Goal: Task Accomplishment & Management: Manage account settings

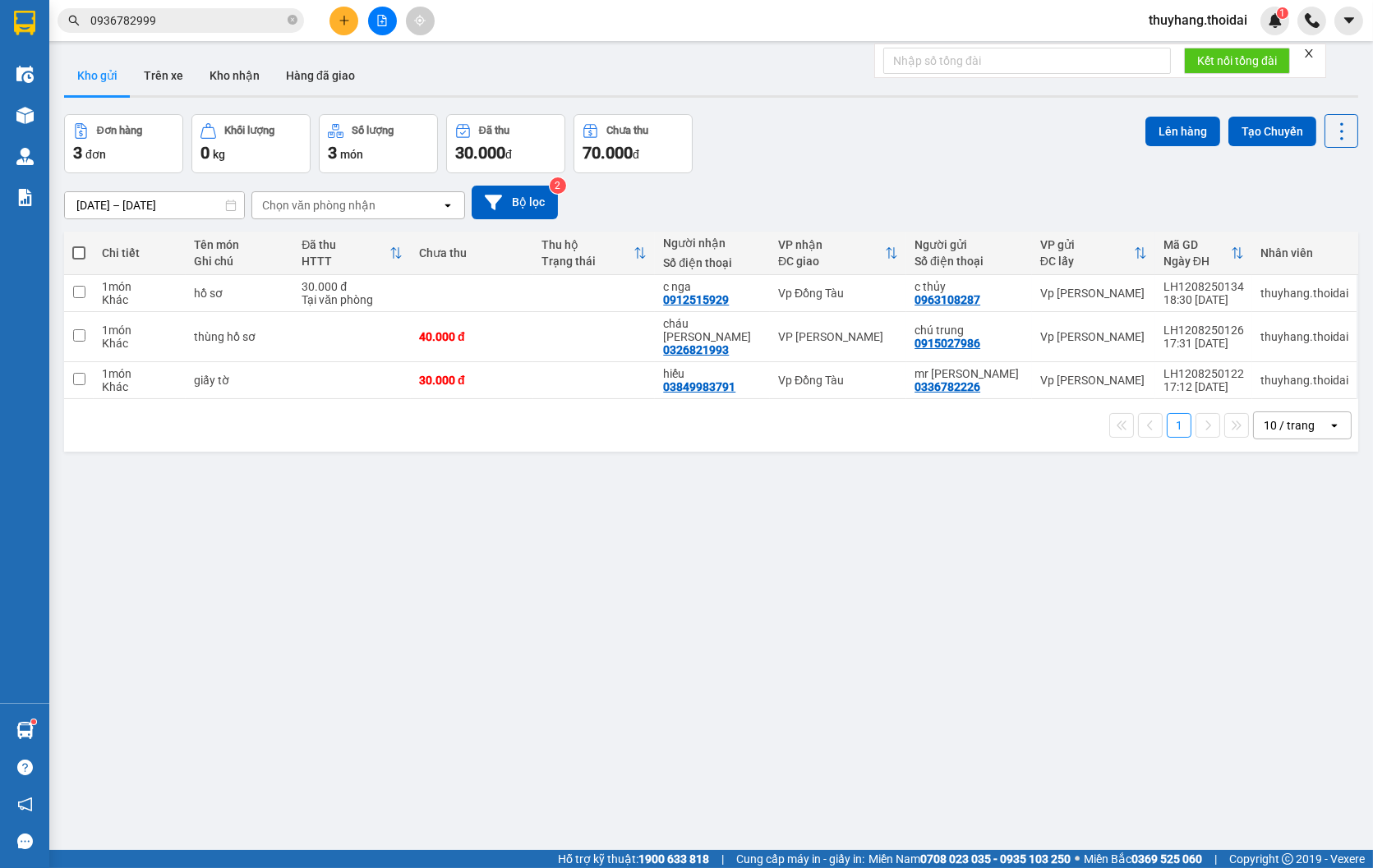
click at [711, 551] on div "ver 1.8.137 Kho gửi Trên xe Kho nhận Hàng đã giao Đơn hàng 3 đơn Khối lượng 0 k…" at bounding box center [711, 483] width 1306 height 868
click at [660, 621] on div "ver 1.8.137 Kho gửi Trên xe Kho nhận Hàng đã giao Đơn hàng 3 đơn Khối lượng 0 k…" at bounding box center [711, 483] width 1306 height 868
click at [240, 74] on button "Kho nhận" at bounding box center [234, 75] width 76 height 40
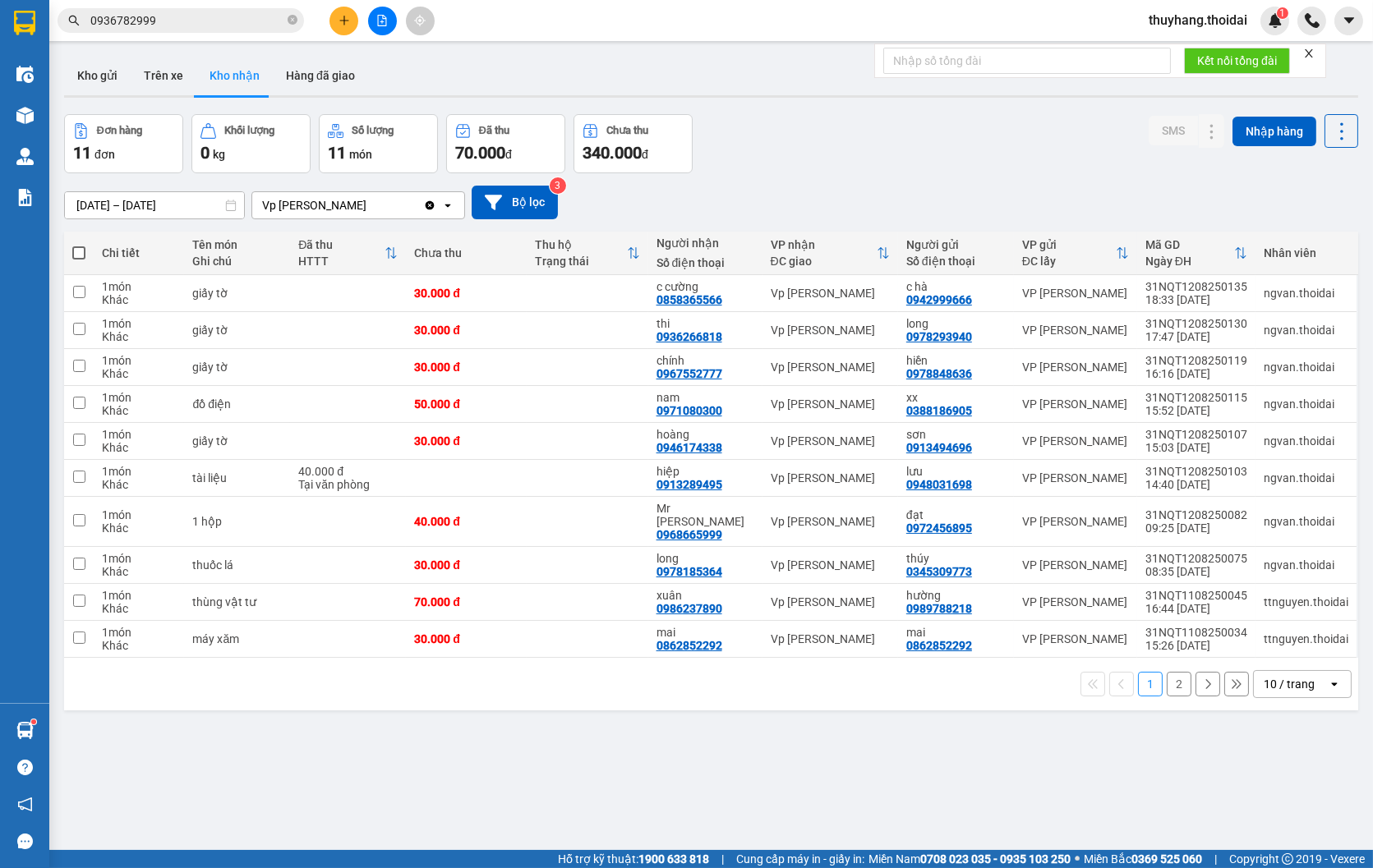
click at [1169, 672] on button "2" at bounding box center [1179, 685] width 25 height 25
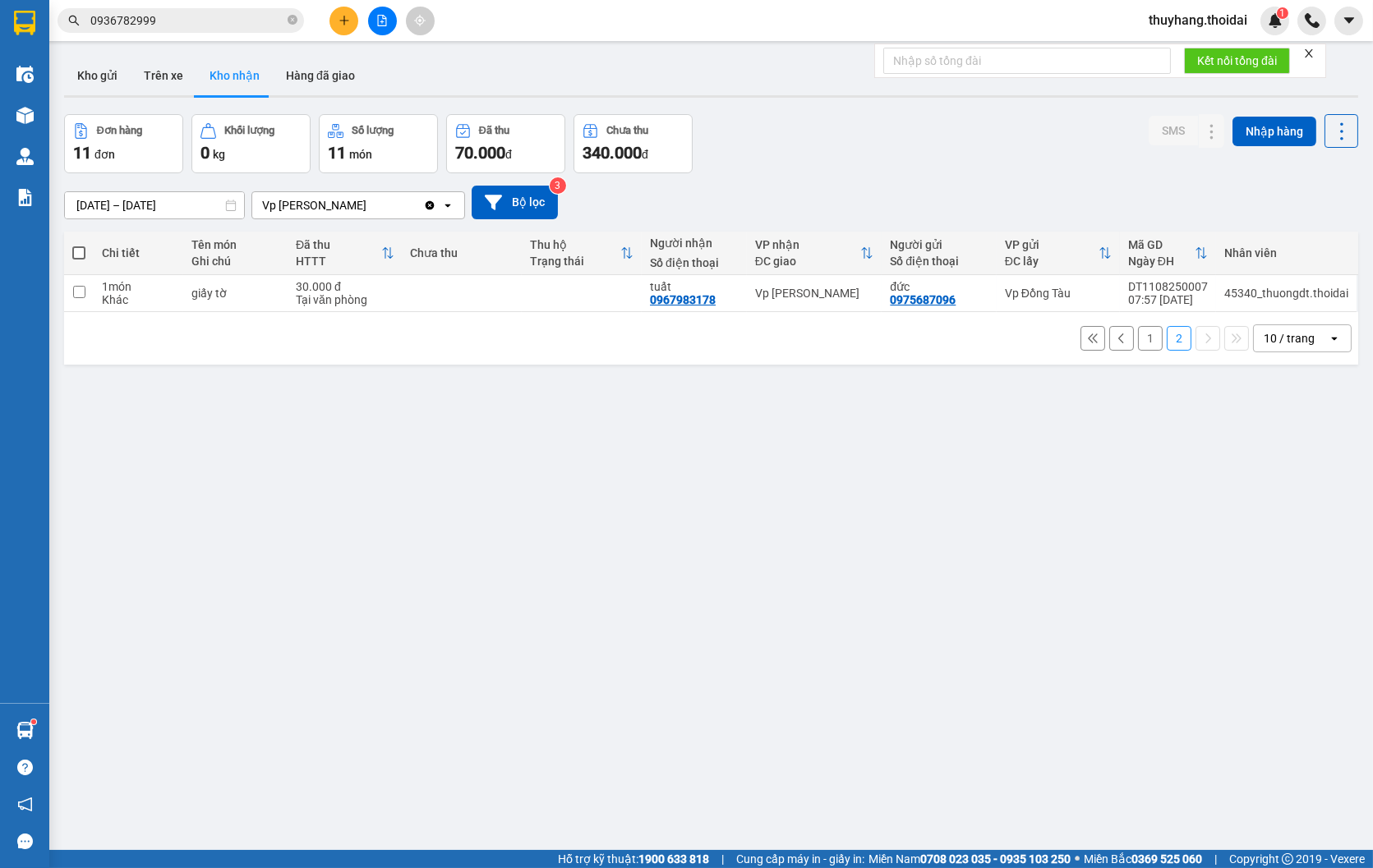
click at [1137, 341] on button "1" at bounding box center [1150, 339] width 25 height 25
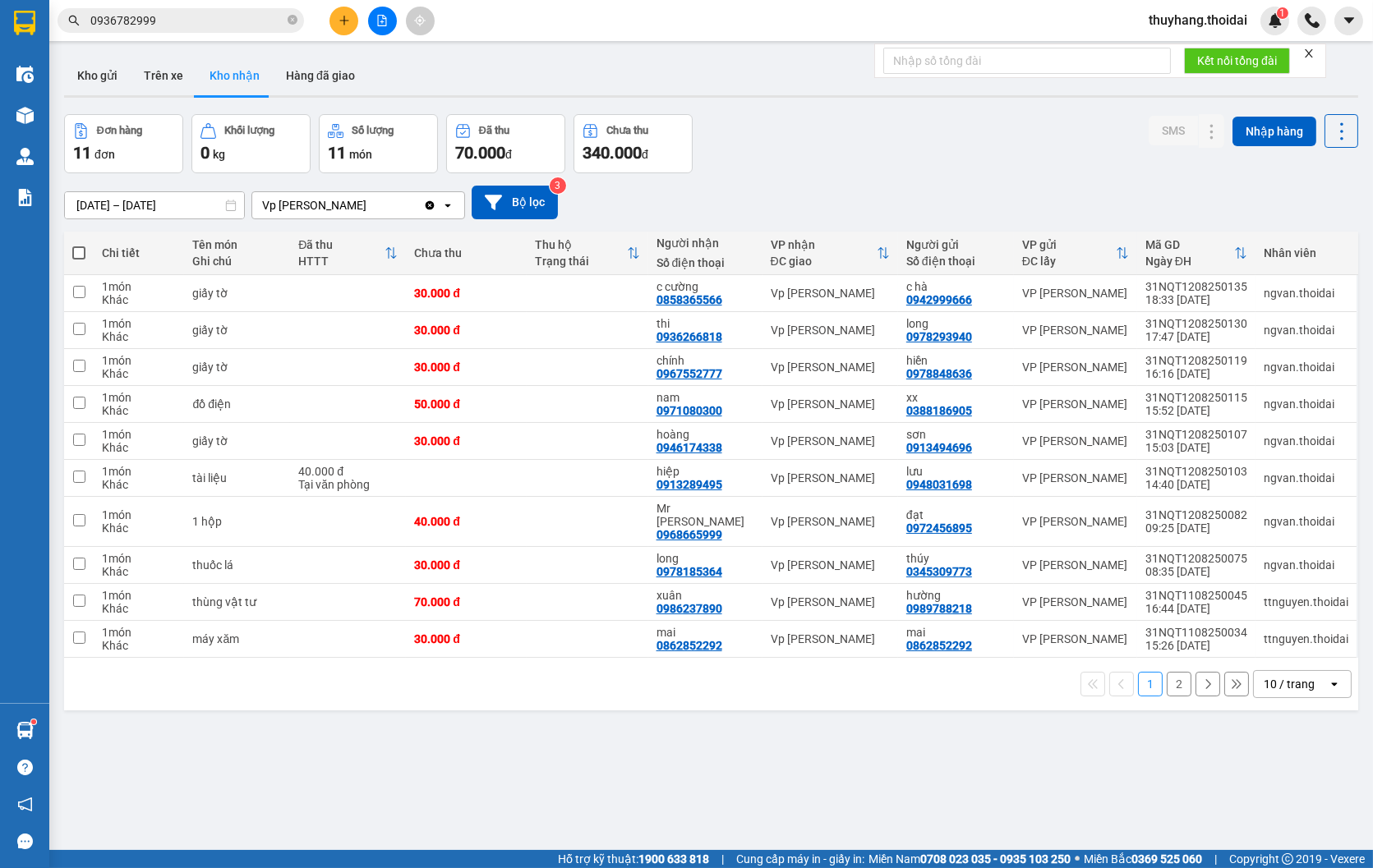
click at [150, 210] on input "[DATE] – [DATE]" at bounding box center [154, 205] width 179 height 26
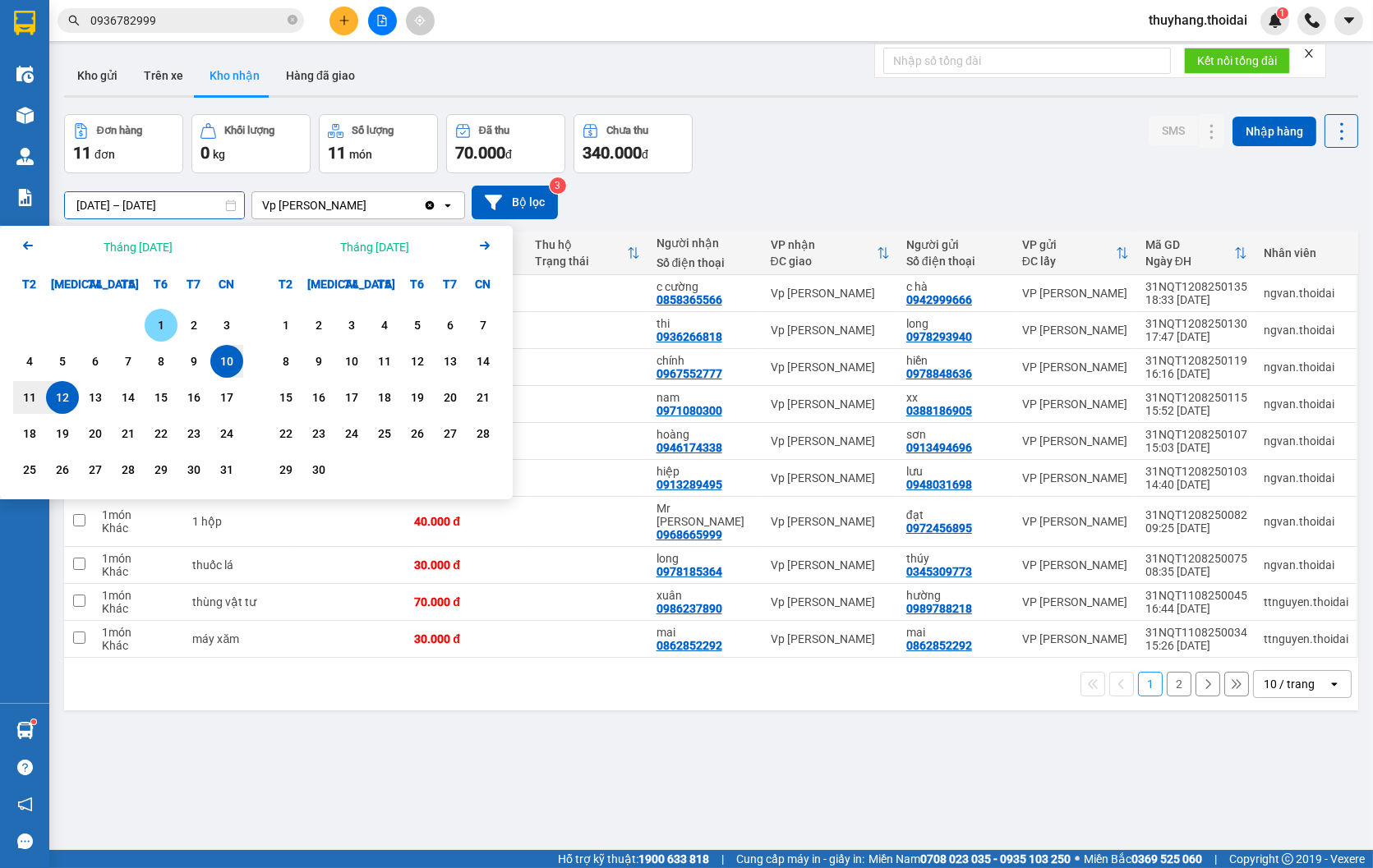
click at [159, 326] on div "1" at bounding box center [161, 325] width 23 height 19
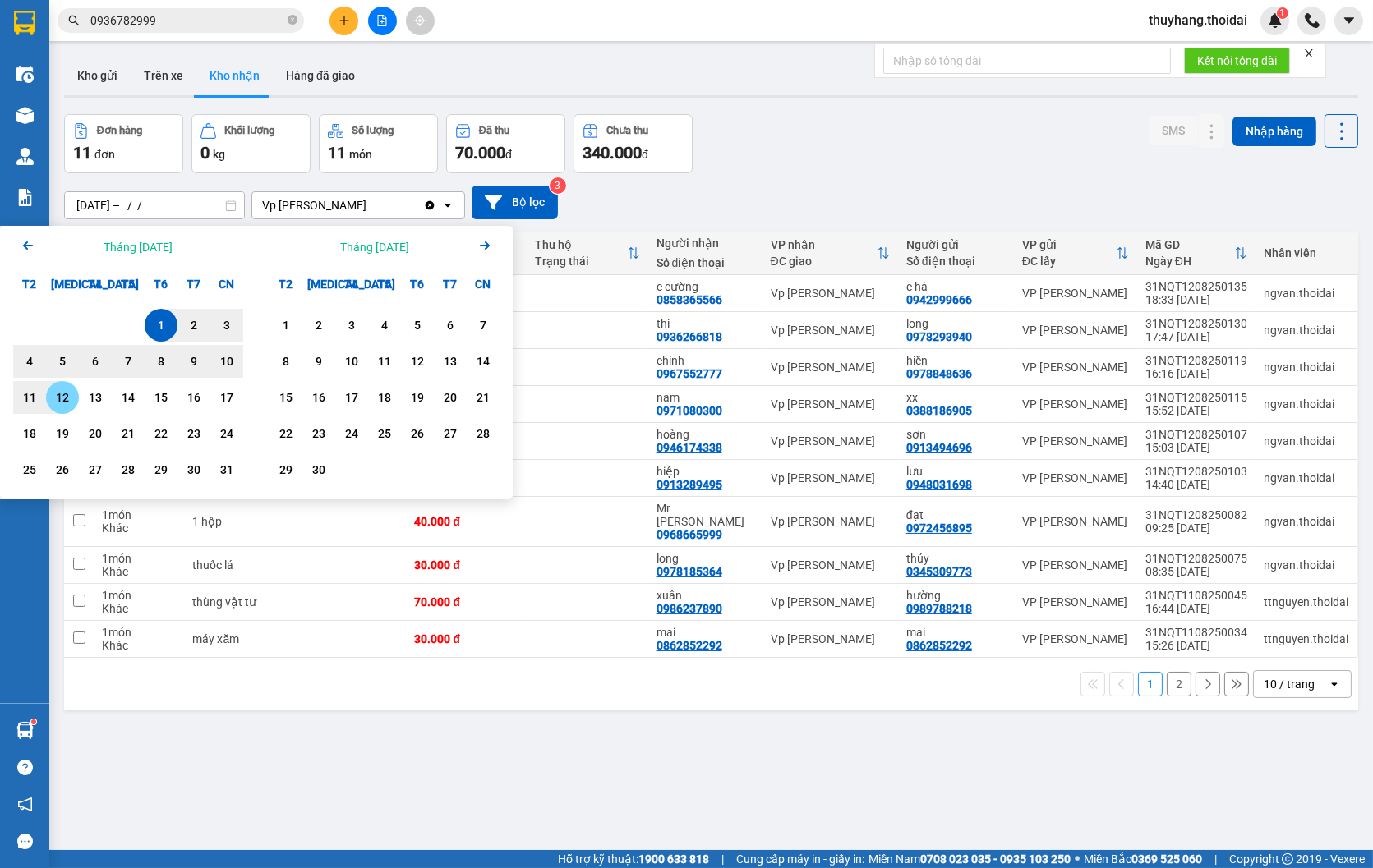
click at [66, 391] on div "12" at bounding box center [63, 398] width 23 height 19
type input "[DATE] – [DATE]"
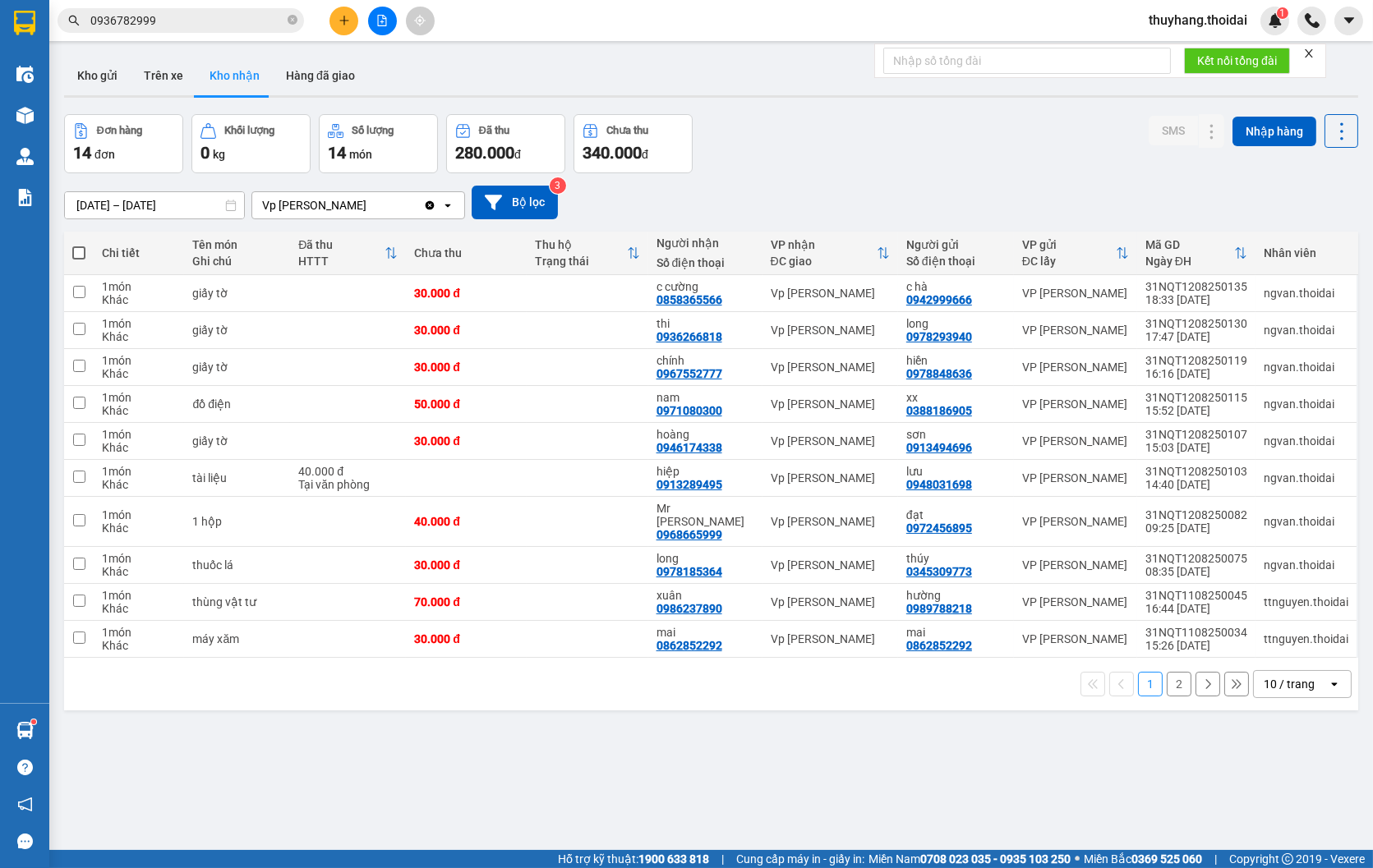
click at [1169, 674] on button "2" at bounding box center [1179, 685] width 25 height 25
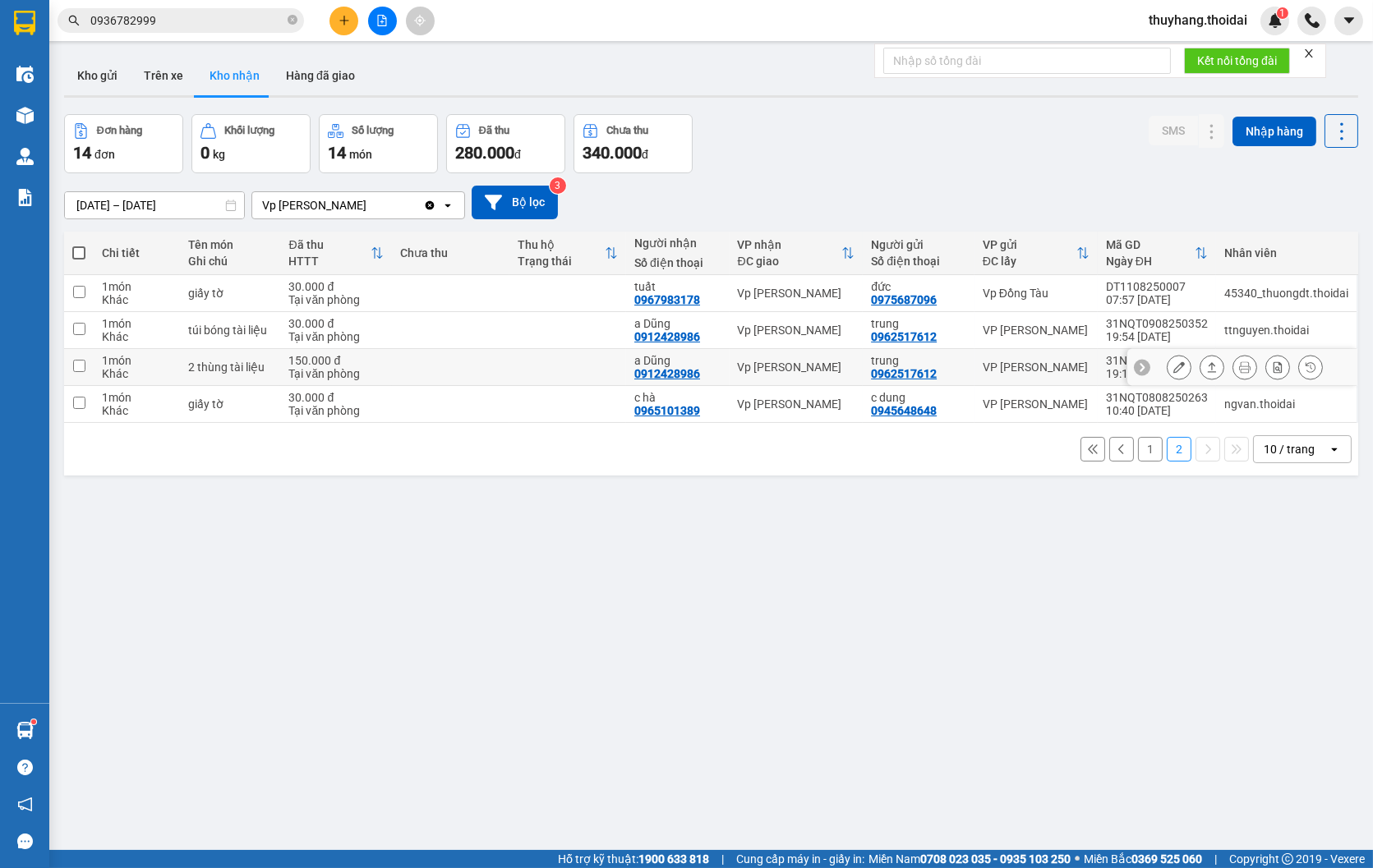
drag, startPoint x: 447, startPoint y: 371, endPoint x: 545, endPoint y: 406, distance: 104.1
click at [450, 371] on td at bounding box center [450, 368] width 117 height 37
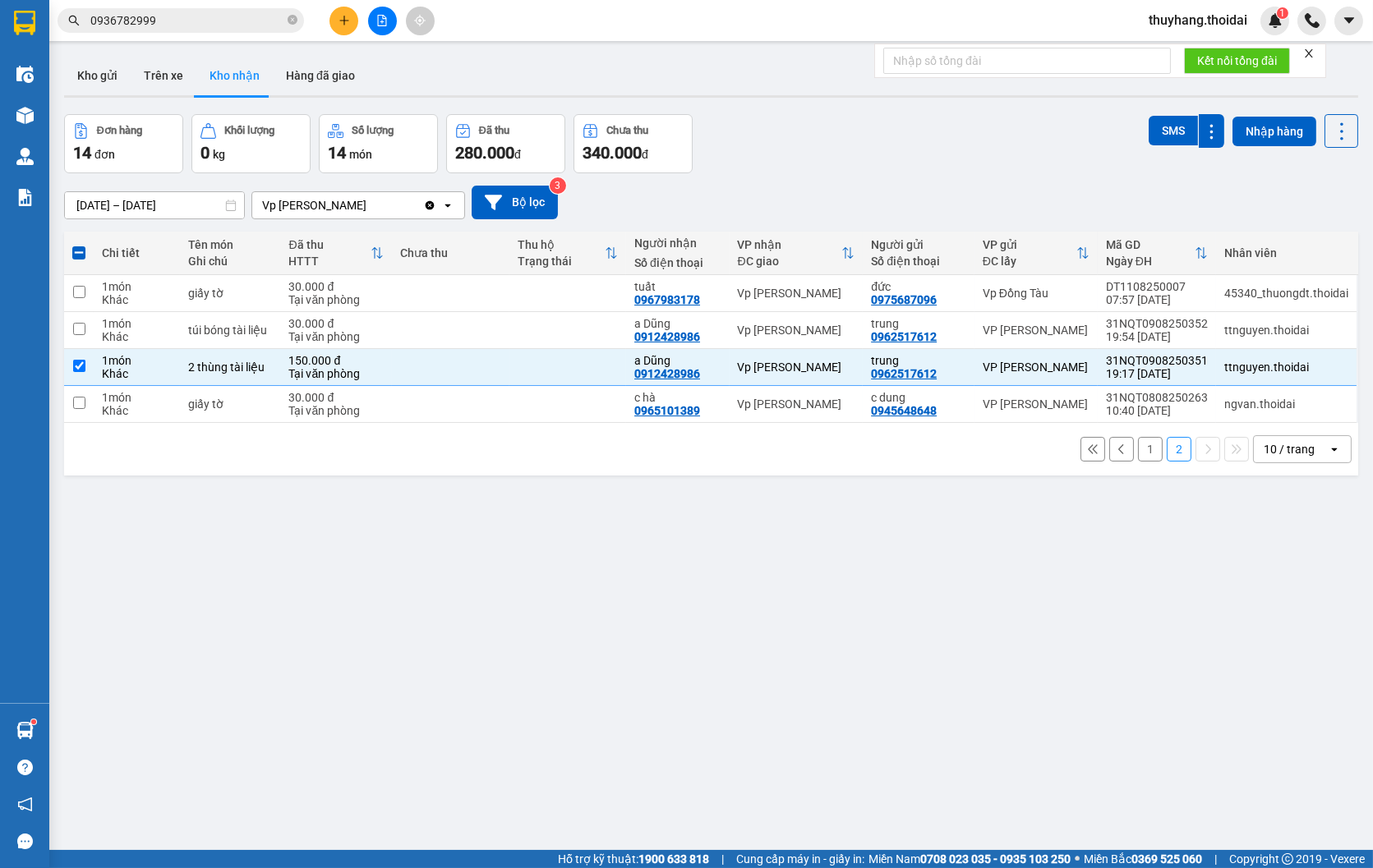
click at [1140, 460] on button "1" at bounding box center [1150, 450] width 25 height 25
checkbox input "false"
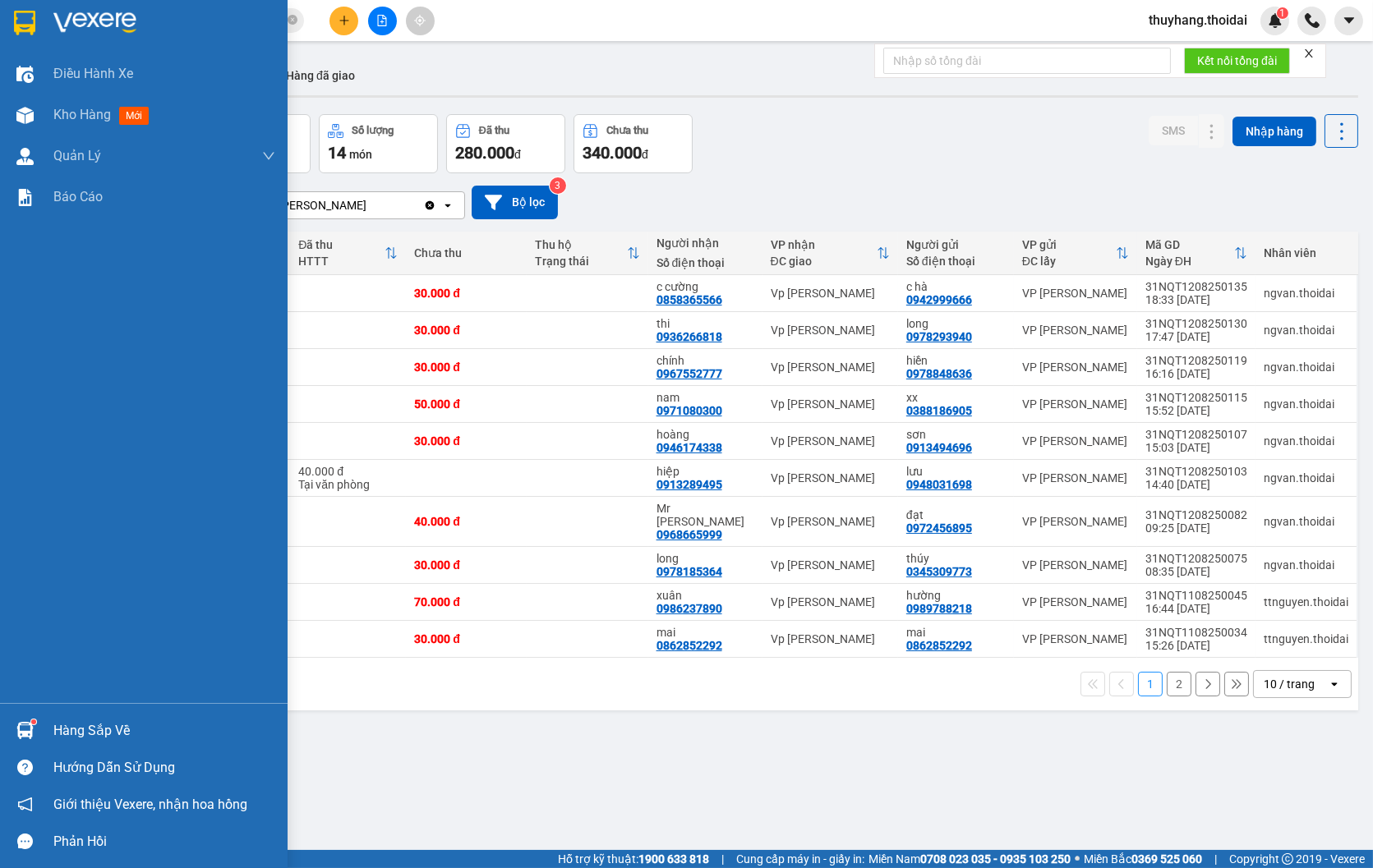
drag, startPoint x: 45, startPoint y: 728, endPoint x: 430, endPoint y: 757, distance: 386.1
click at [47, 728] on div "Hàng sắp về" at bounding box center [144, 731] width 288 height 37
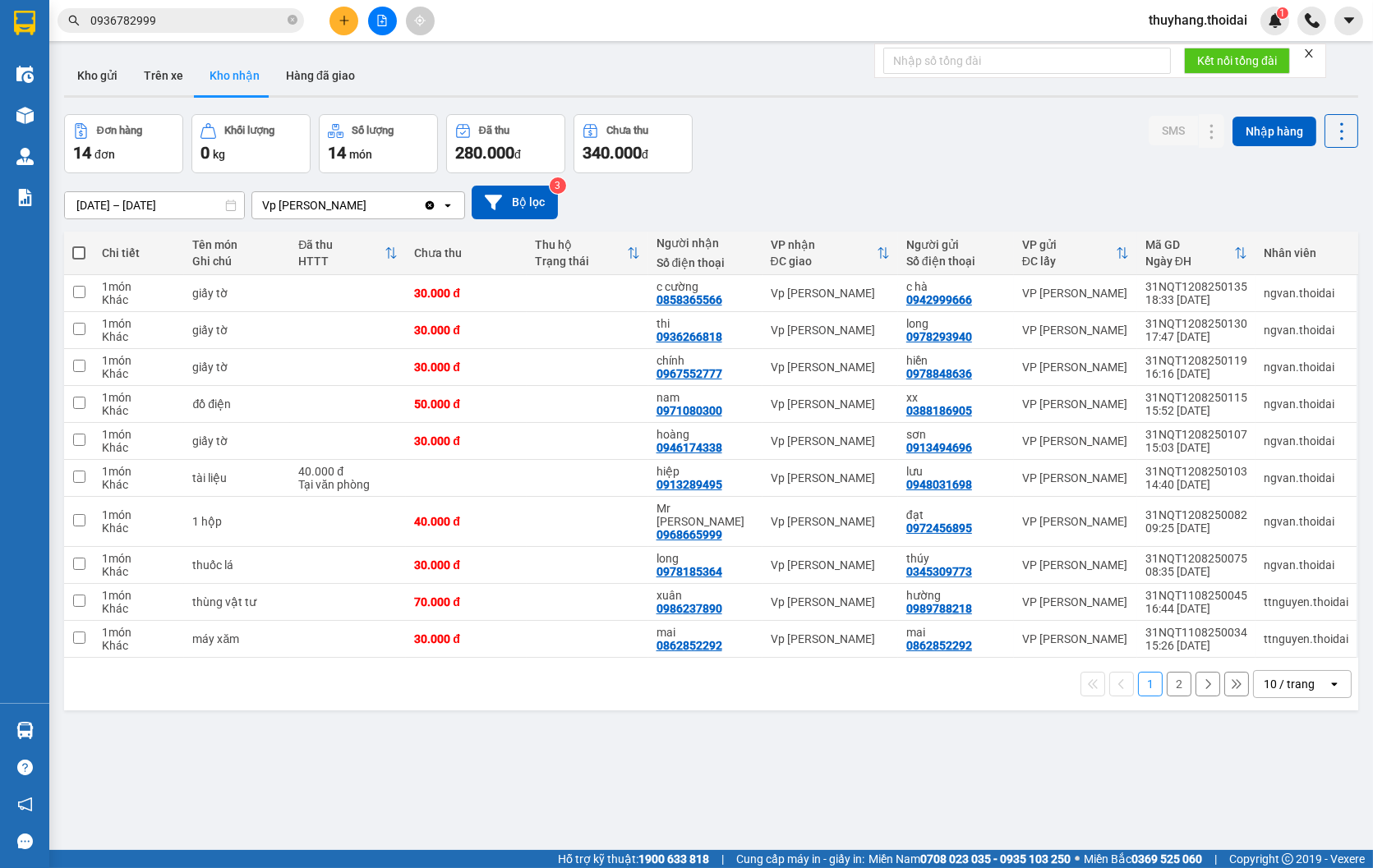
click at [893, 748] on section "Kết quả tìm kiếm ( 19 ) Bộ lọc Mã ĐH Trạng thái Món hàng Thu hộ Tổng cước Chưa …" at bounding box center [686, 434] width 1373 height 868
click at [1166, 672] on button "2" at bounding box center [1179, 685] width 25 height 25
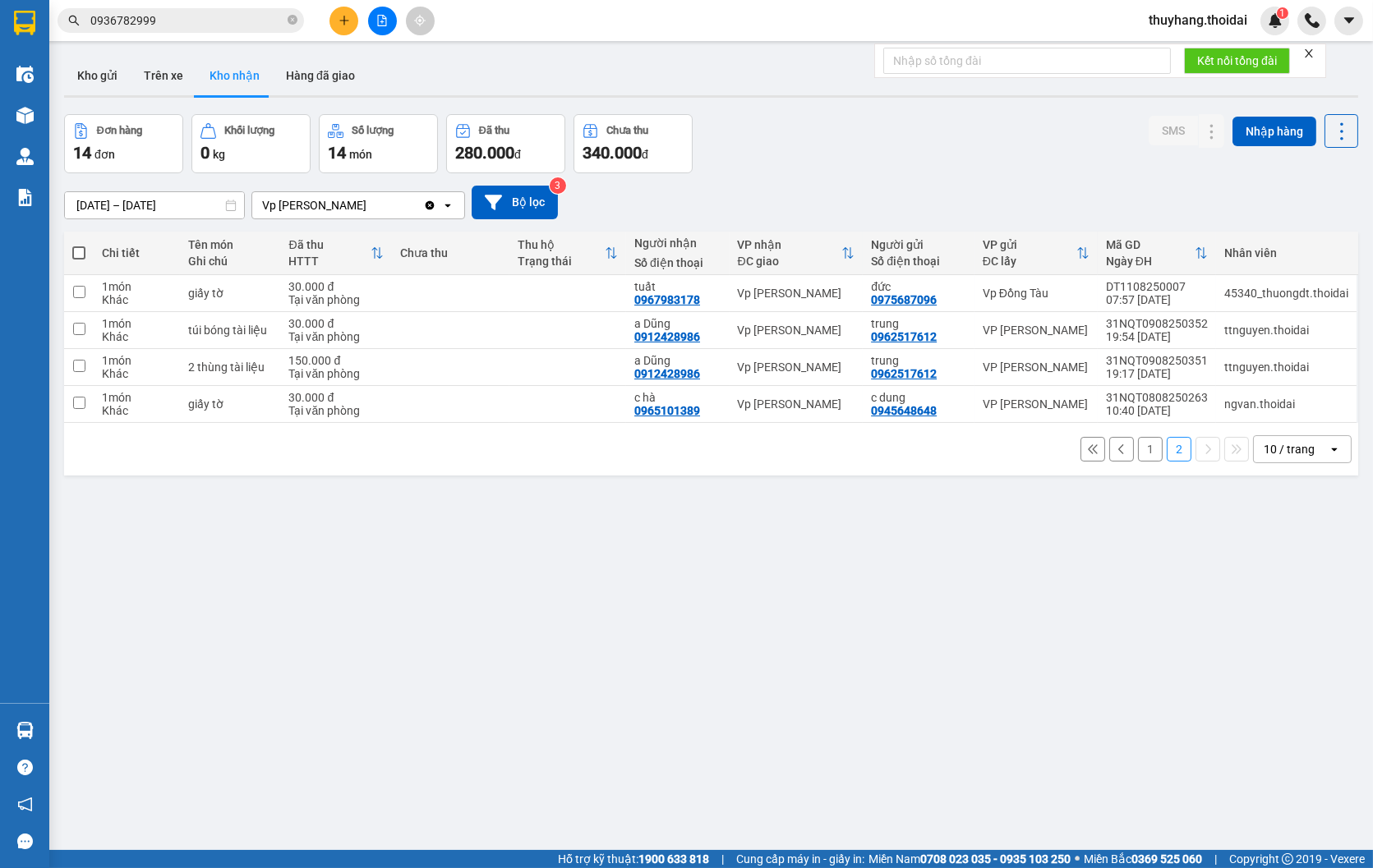
click at [1139, 442] on button "1" at bounding box center [1150, 450] width 25 height 25
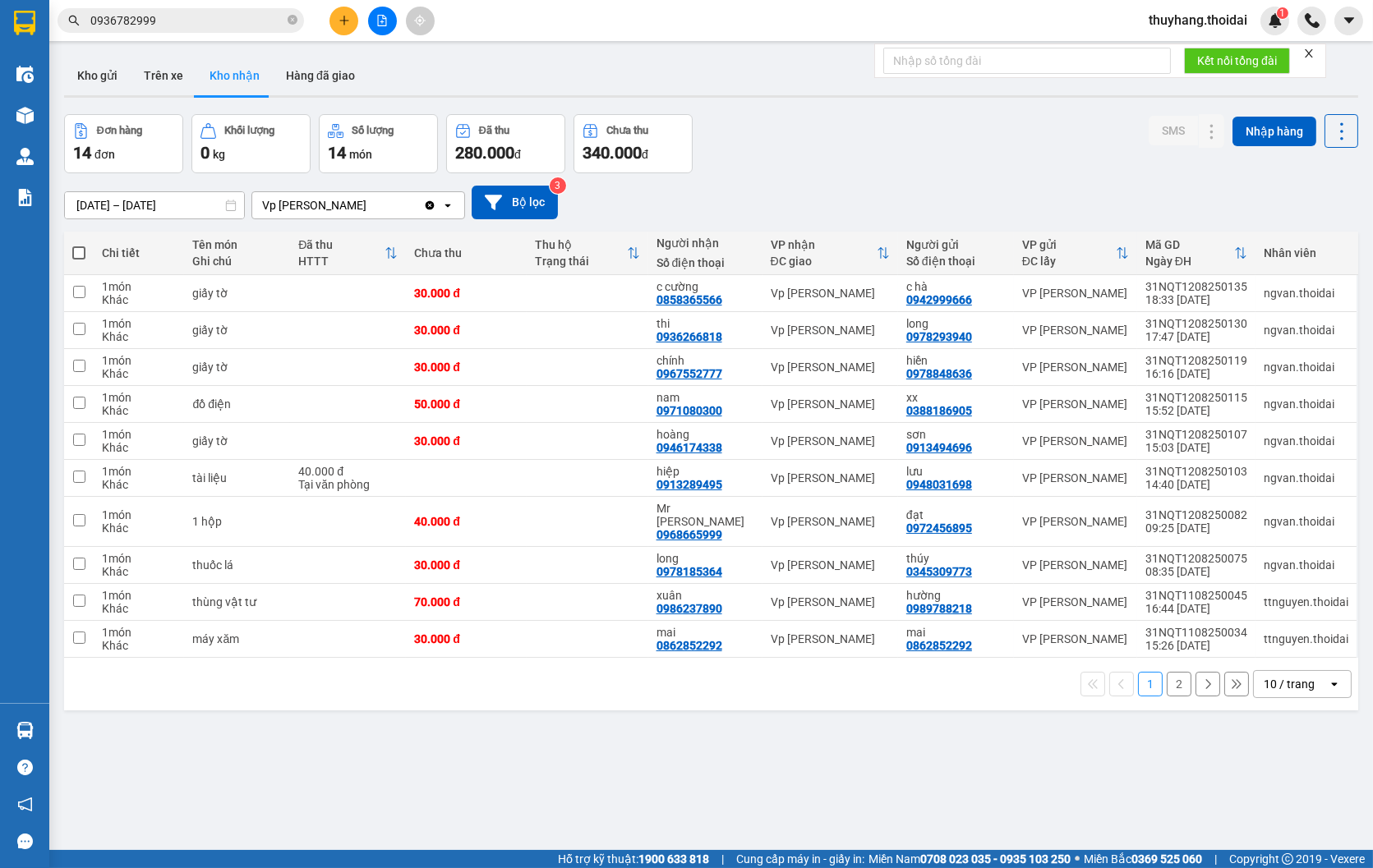
click at [504, 273] on th "Chưa thu" at bounding box center [465, 253] width 121 height 43
click at [503, 283] on td "30.000 đ" at bounding box center [465, 294] width 121 height 37
checkbox input "true"
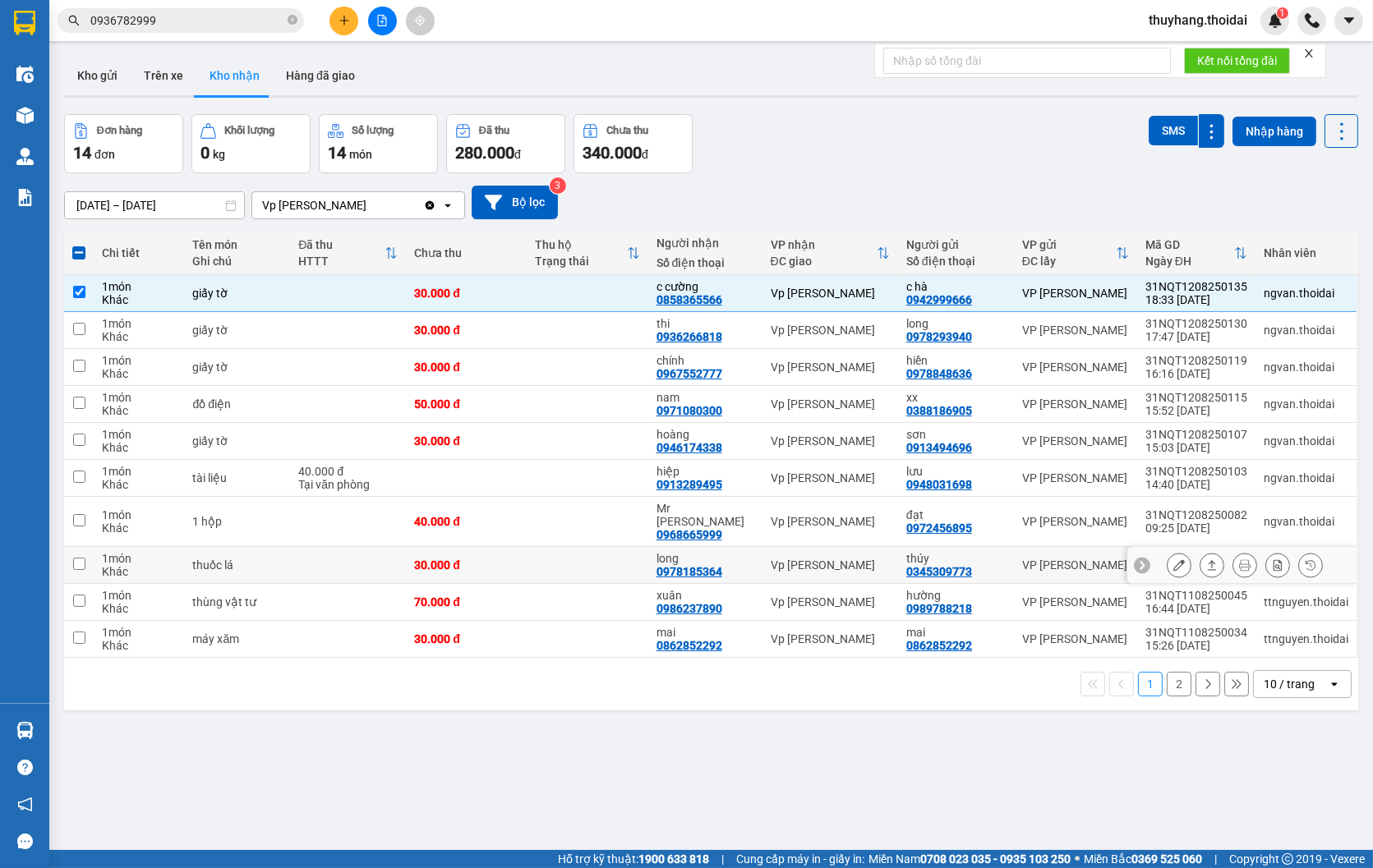
click at [590, 551] on td at bounding box center [586, 566] width 121 height 37
checkbox input "true"
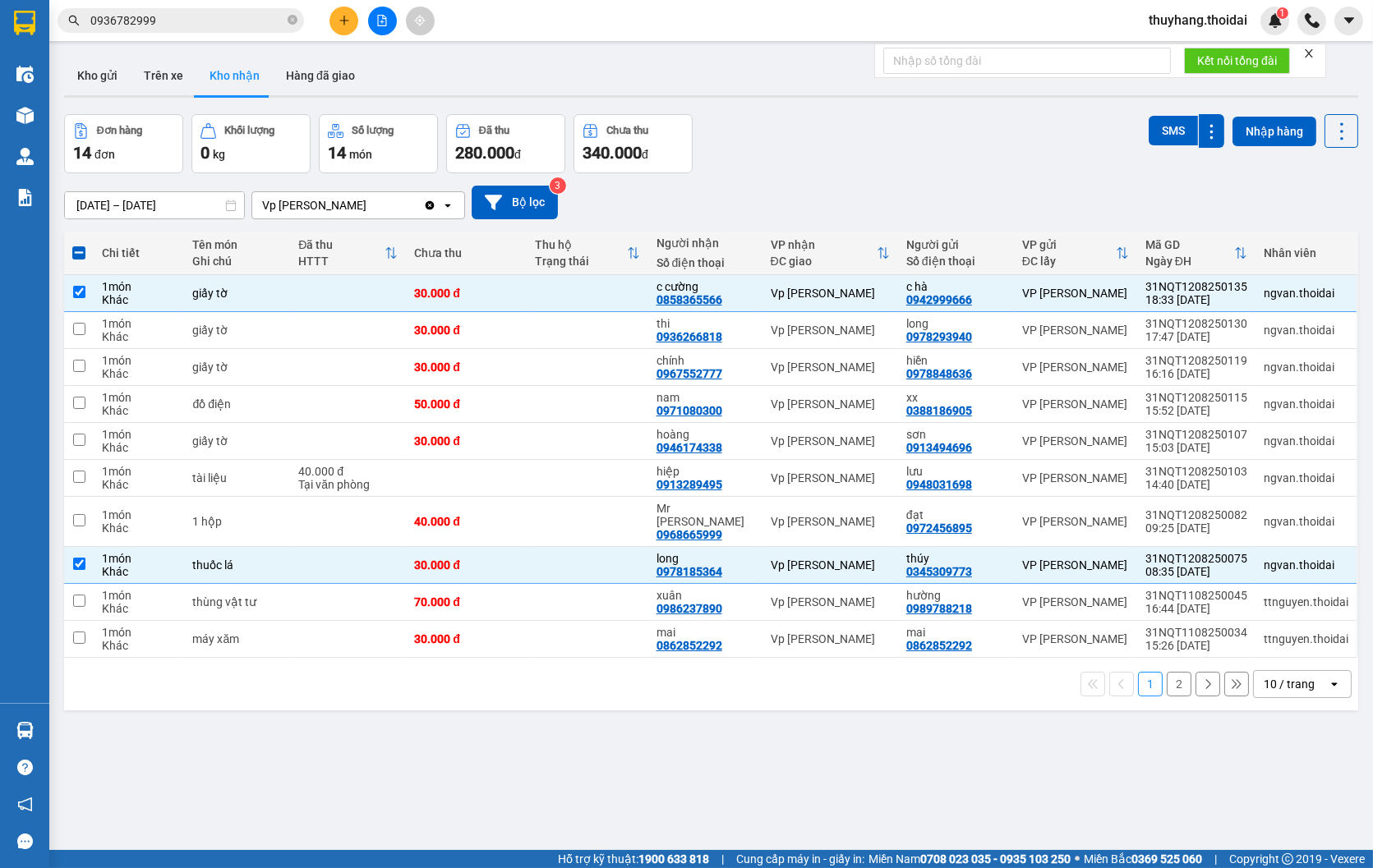
click at [1166, 678] on button "2" at bounding box center [1179, 685] width 25 height 25
checkbox input "false"
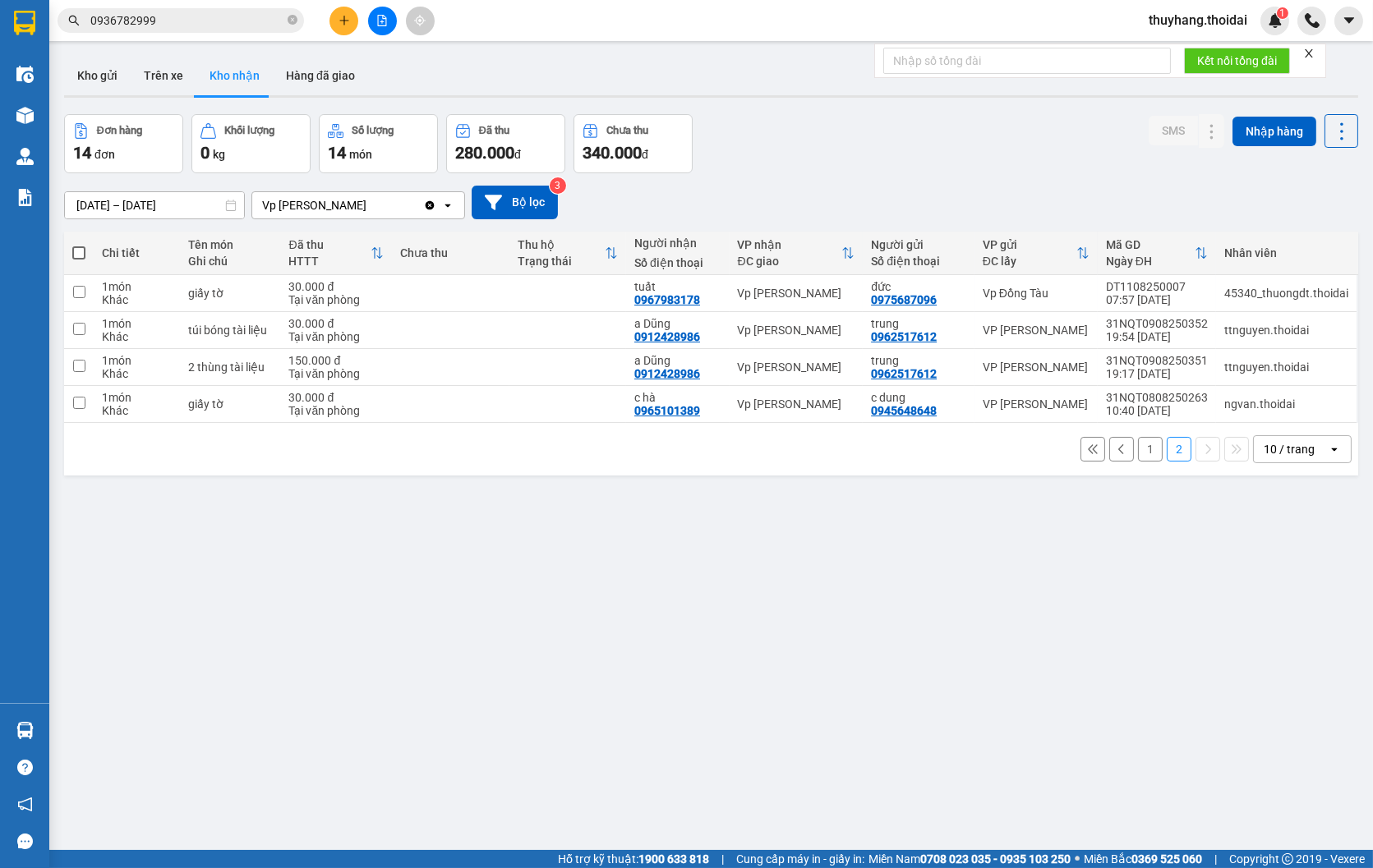
click at [1137, 455] on button "1" at bounding box center [1150, 450] width 25 height 25
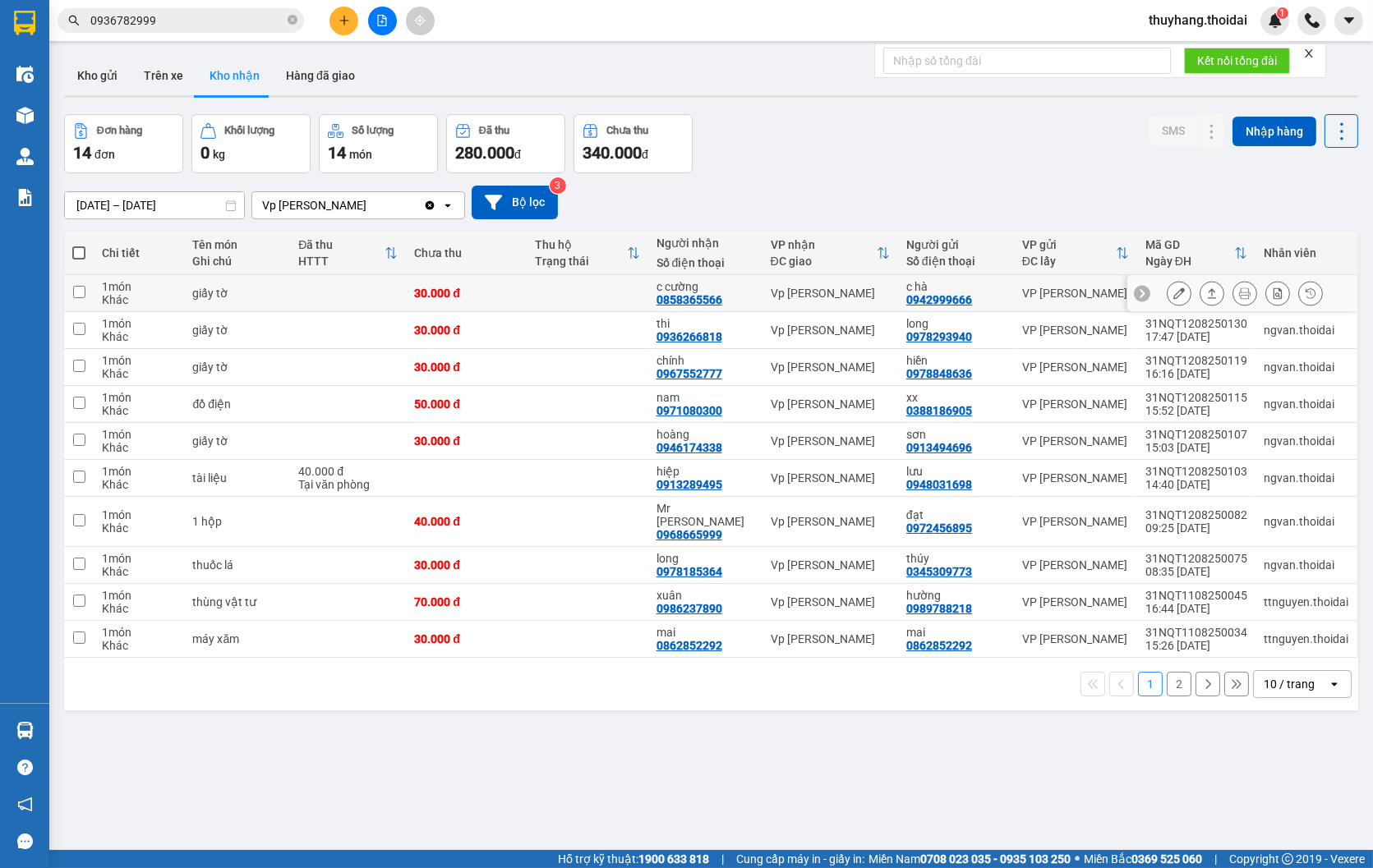
click at [611, 298] on td at bounding box center [586, 294] width 121 height 37
checkbox input "true"
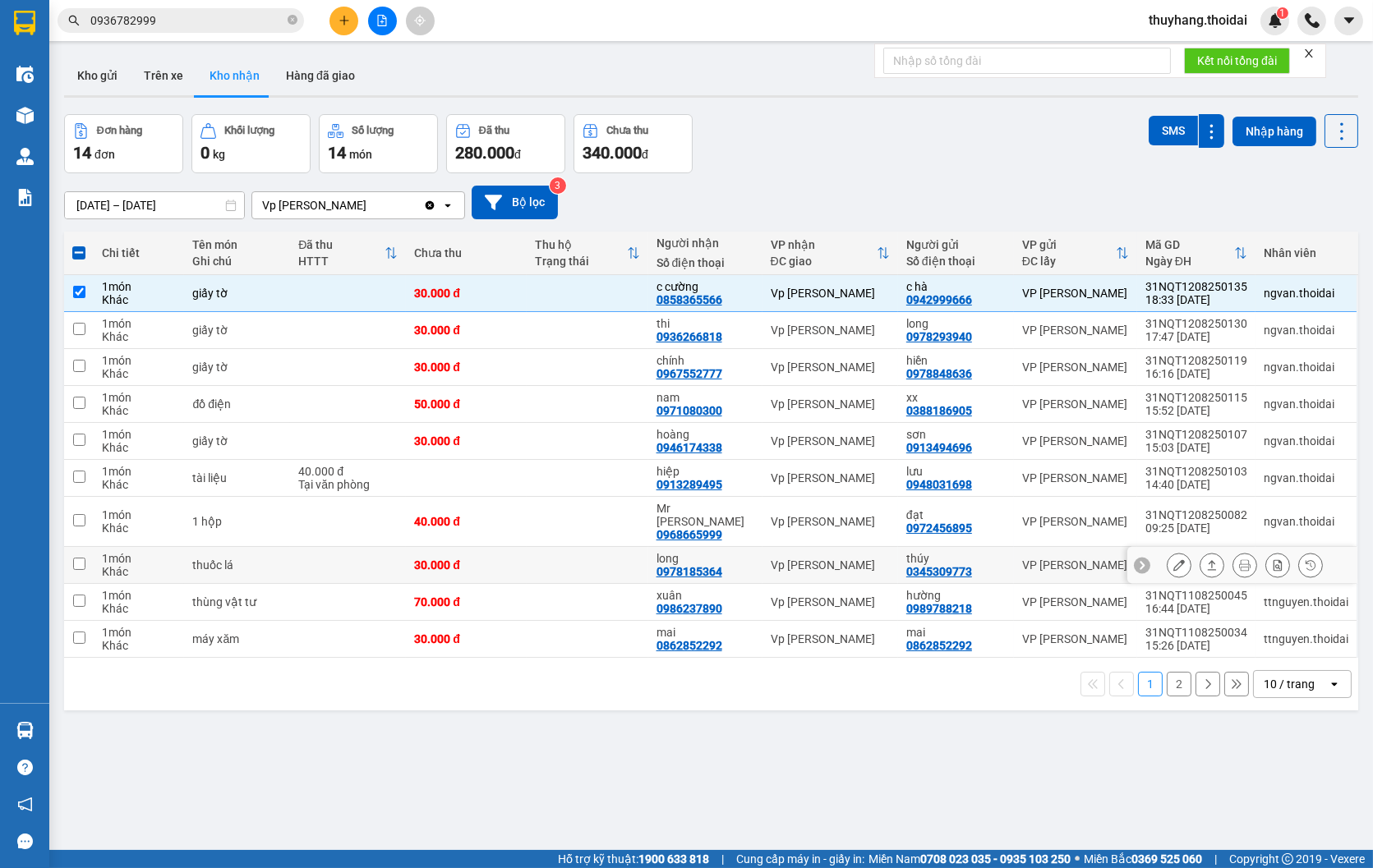
click at [515, 547] on td "30.000 đ" at bounding box center [465, 566] width 121 height 37
checkbox input "true"
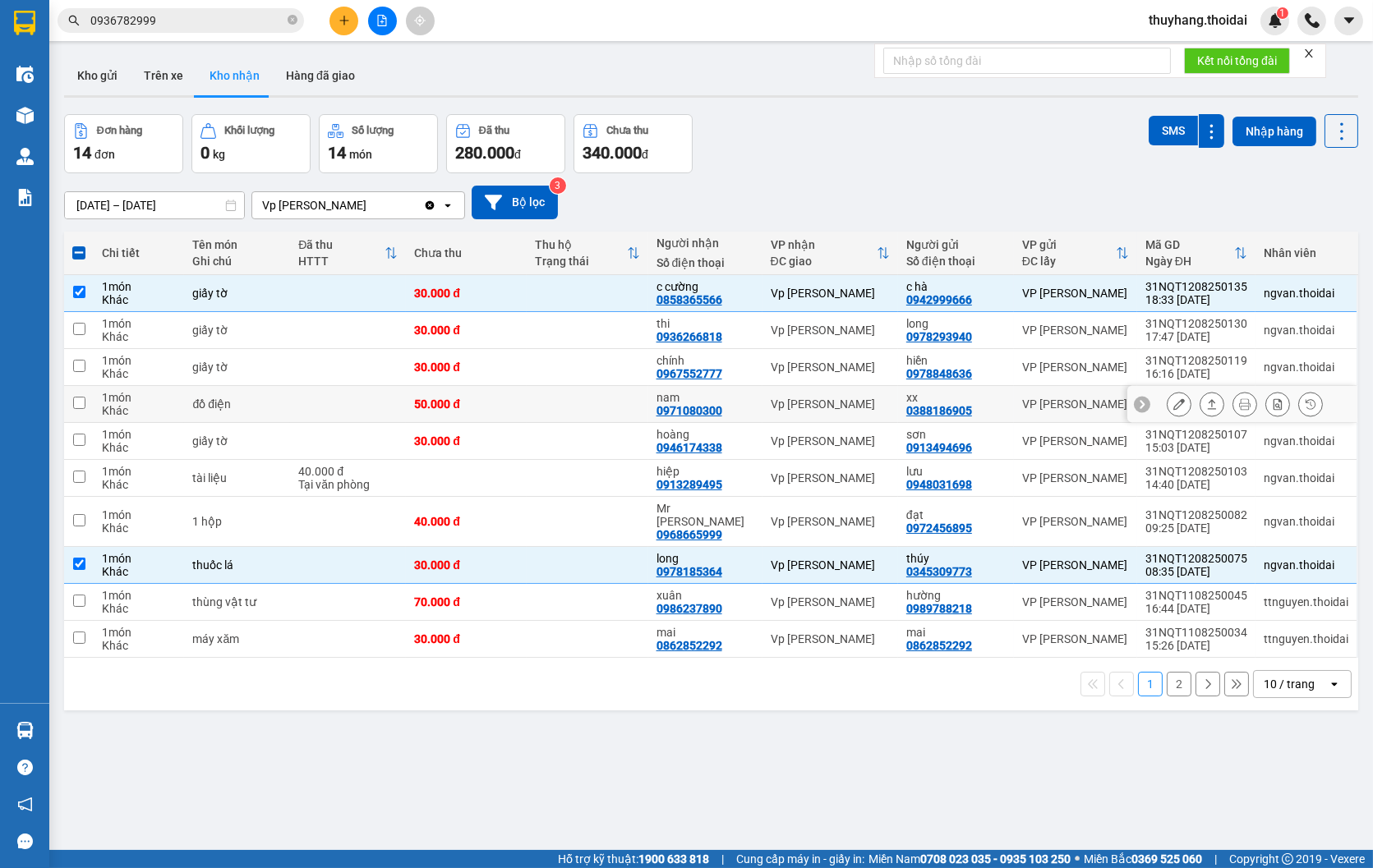
click at [537, 406] on td at bounding box center [586, 405] width 121 height 37
checkbox input "true"
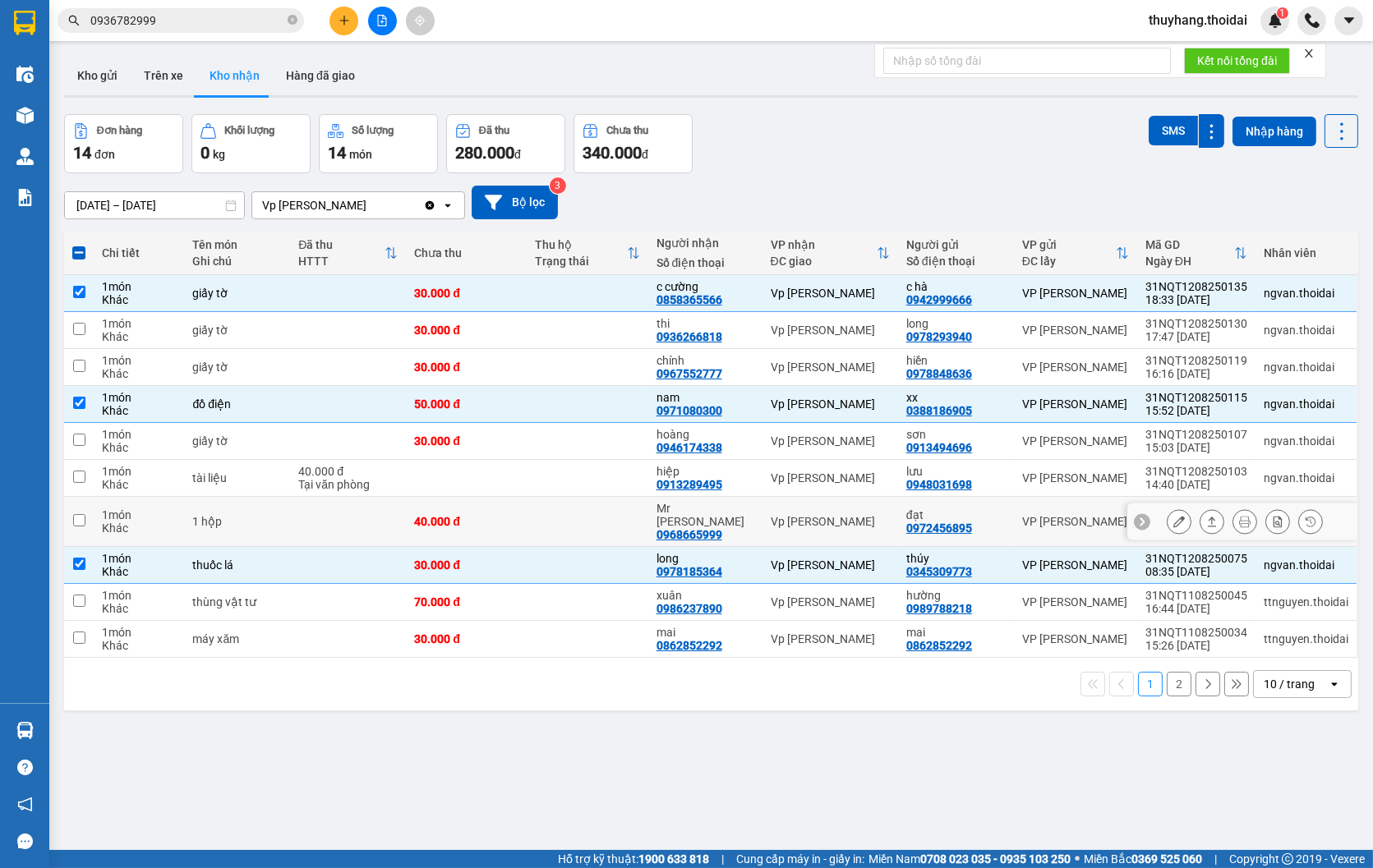
click at [432, 515] on div "40.000 đ" at bounding box center [466, 521] width 104 height 14
checkbox input "true"
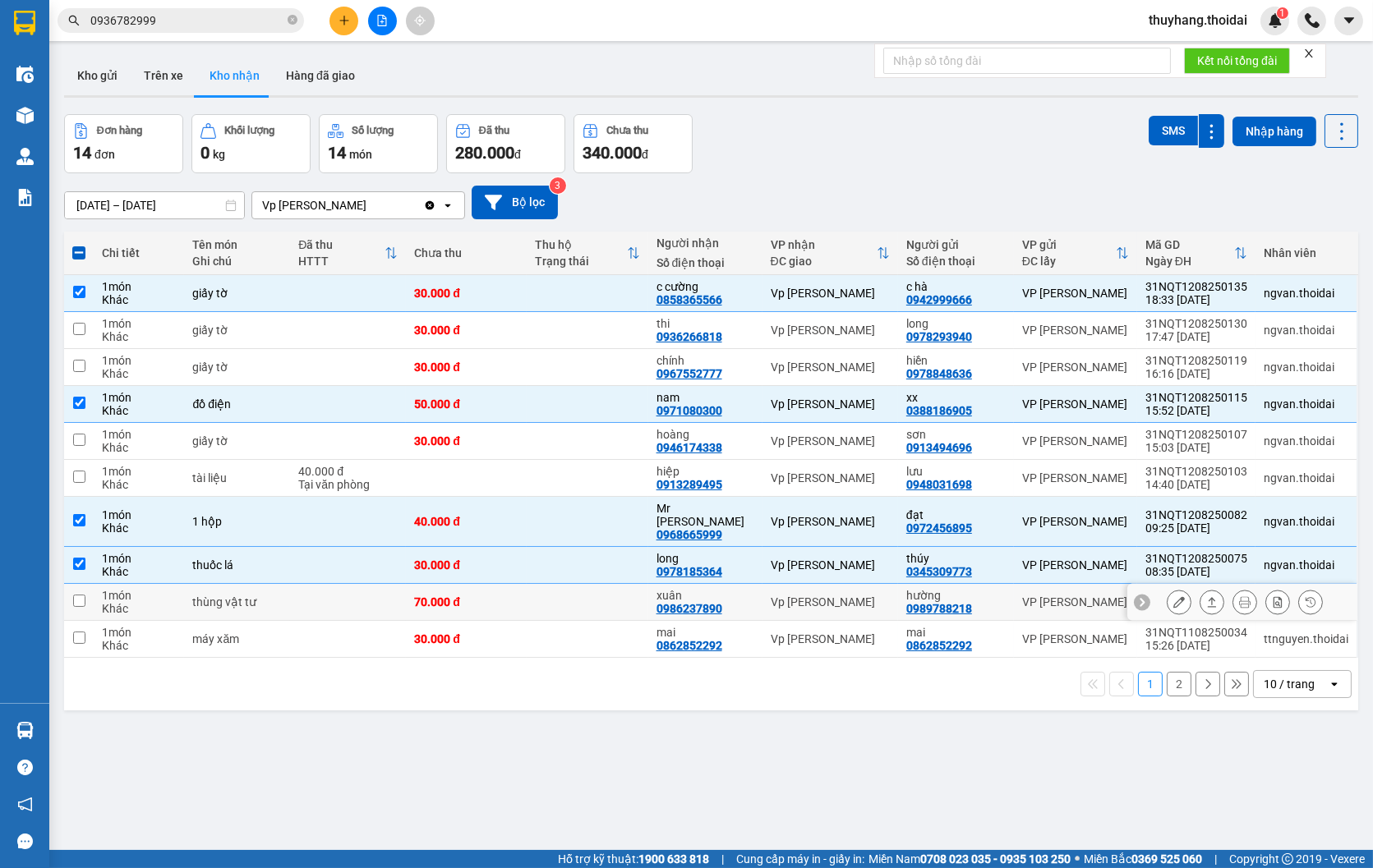
click at [366, 589] on td at bounding box center [348, 602] width 116 height 37
checkbox input "true"
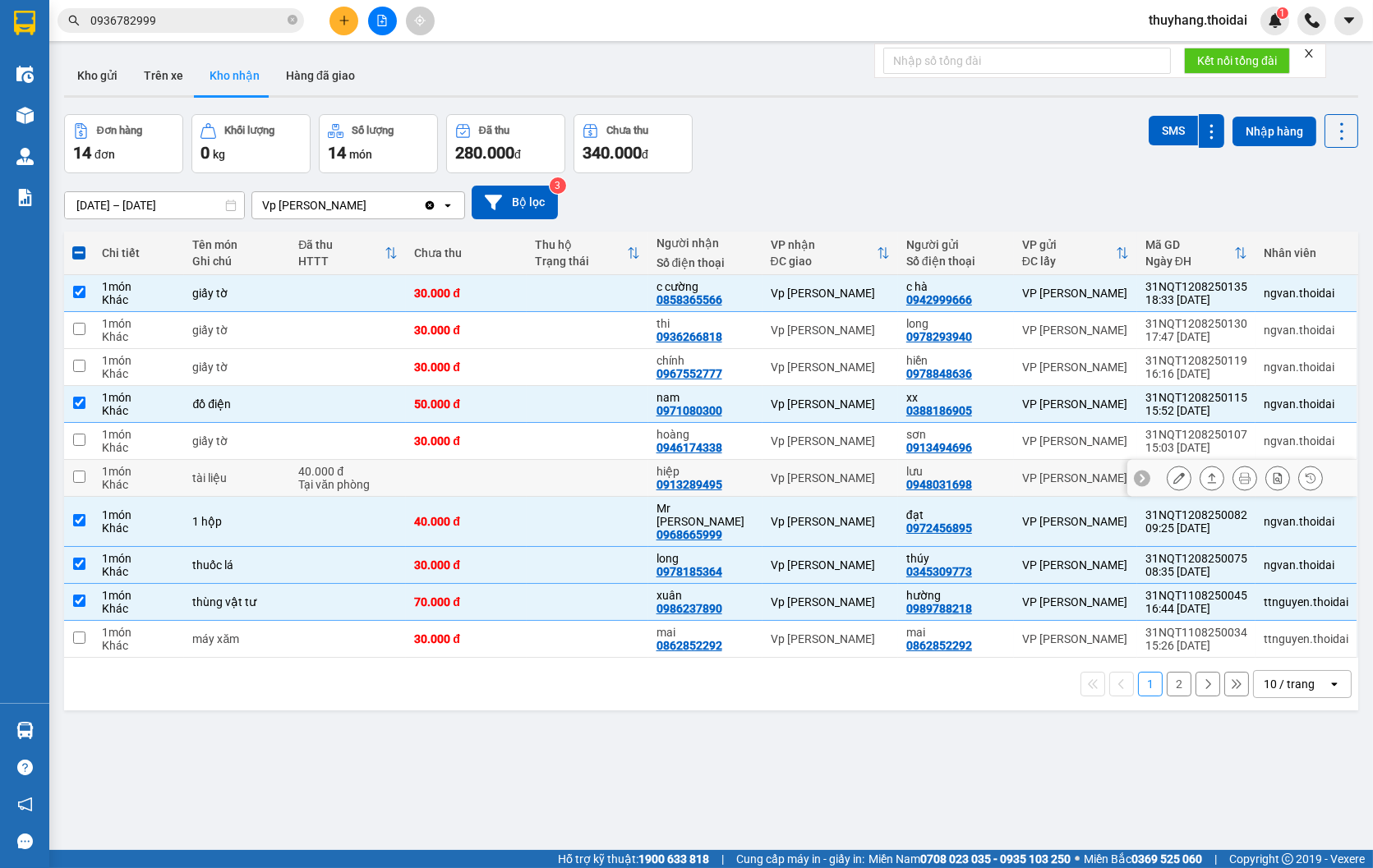
click at [592, 476] on td at bounding box center [586, 478] width 121 height 37
checkbox input "true"
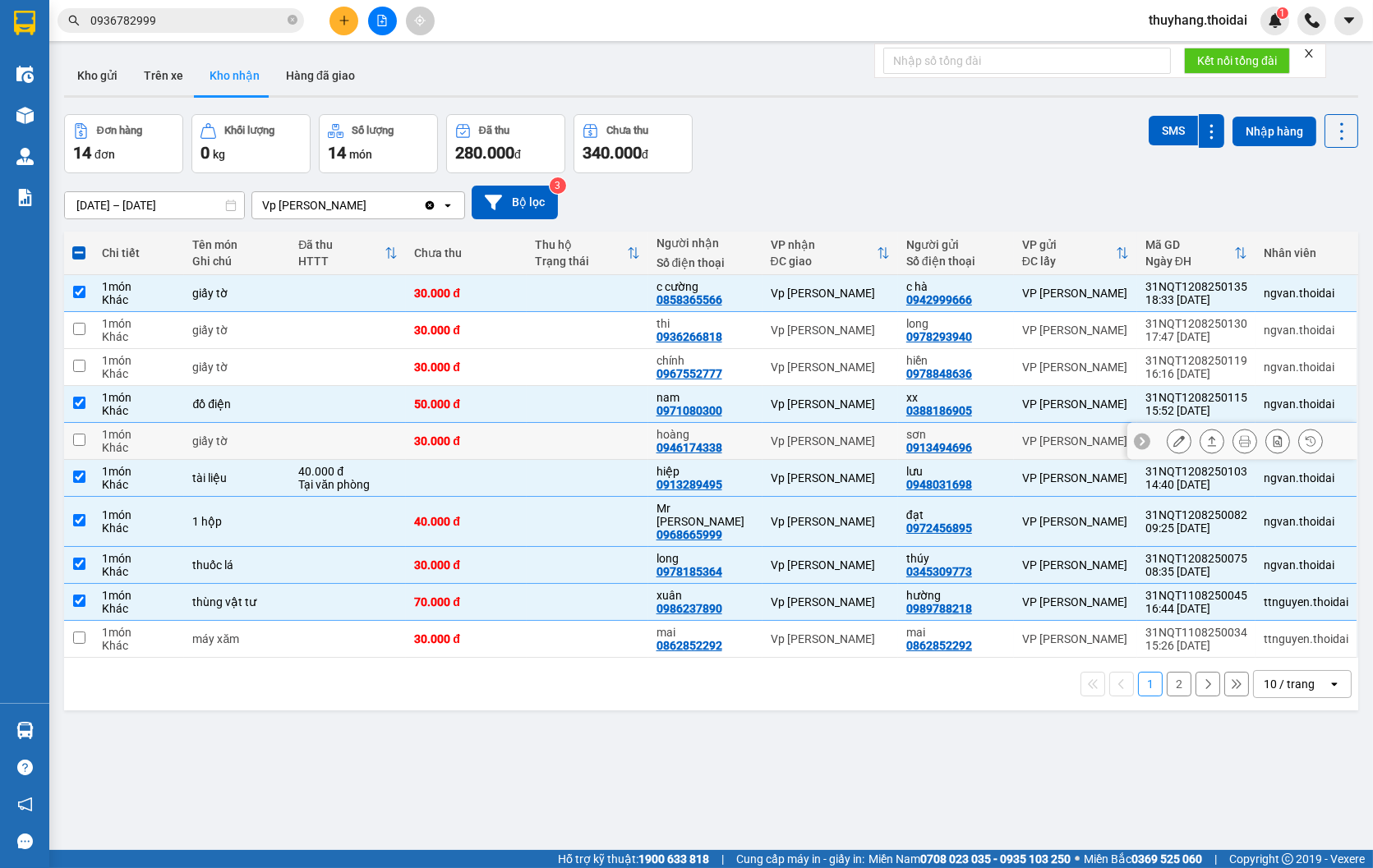
click at [252, 444] on div "giấy tờ" at bounding box center [237, 441] width 90 height 14
checkbox input "true"
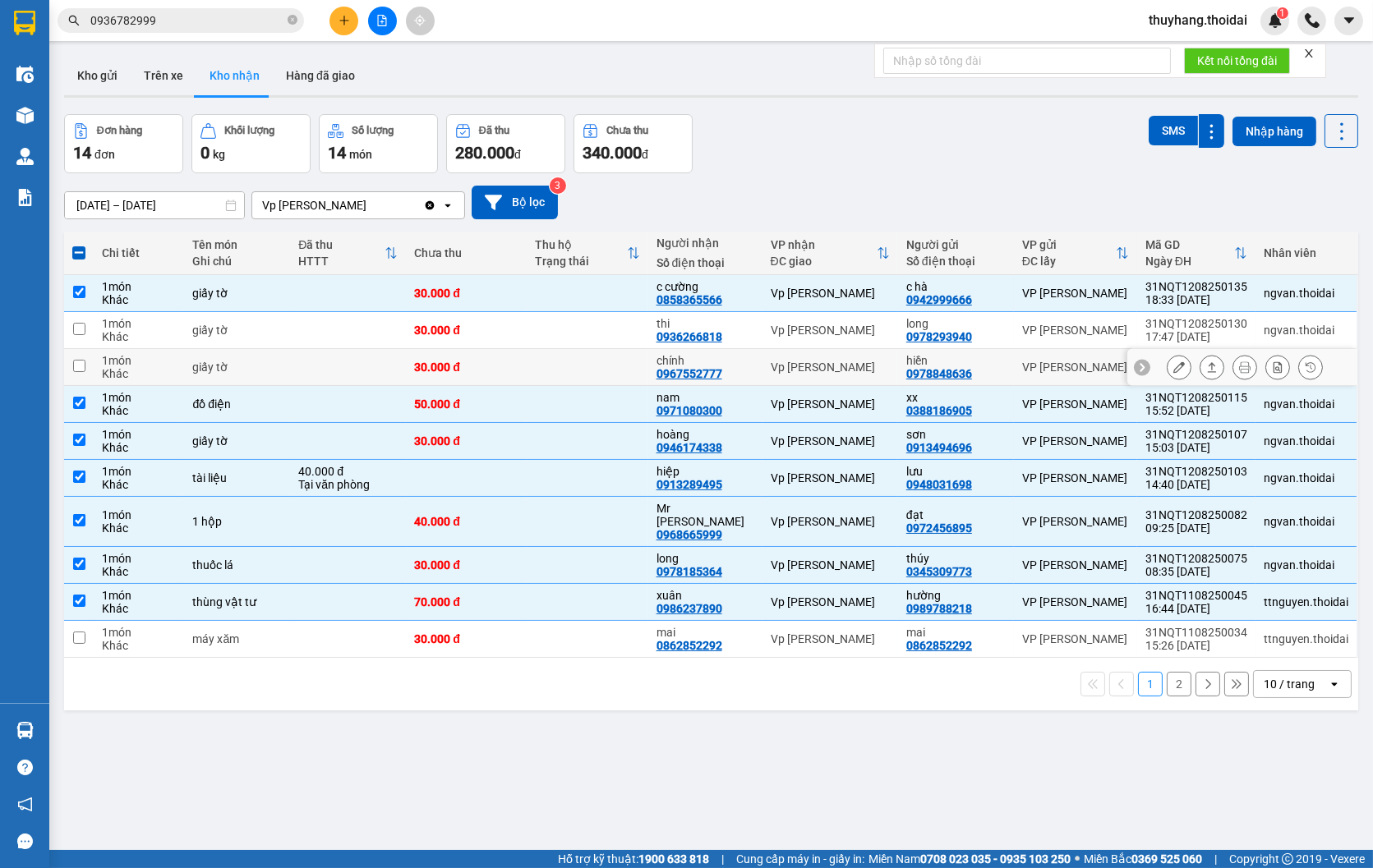
click at [485, 366] on div "30.000 đ" at bounding box center [466, 367] width 104 height 14
checkbox input "true"
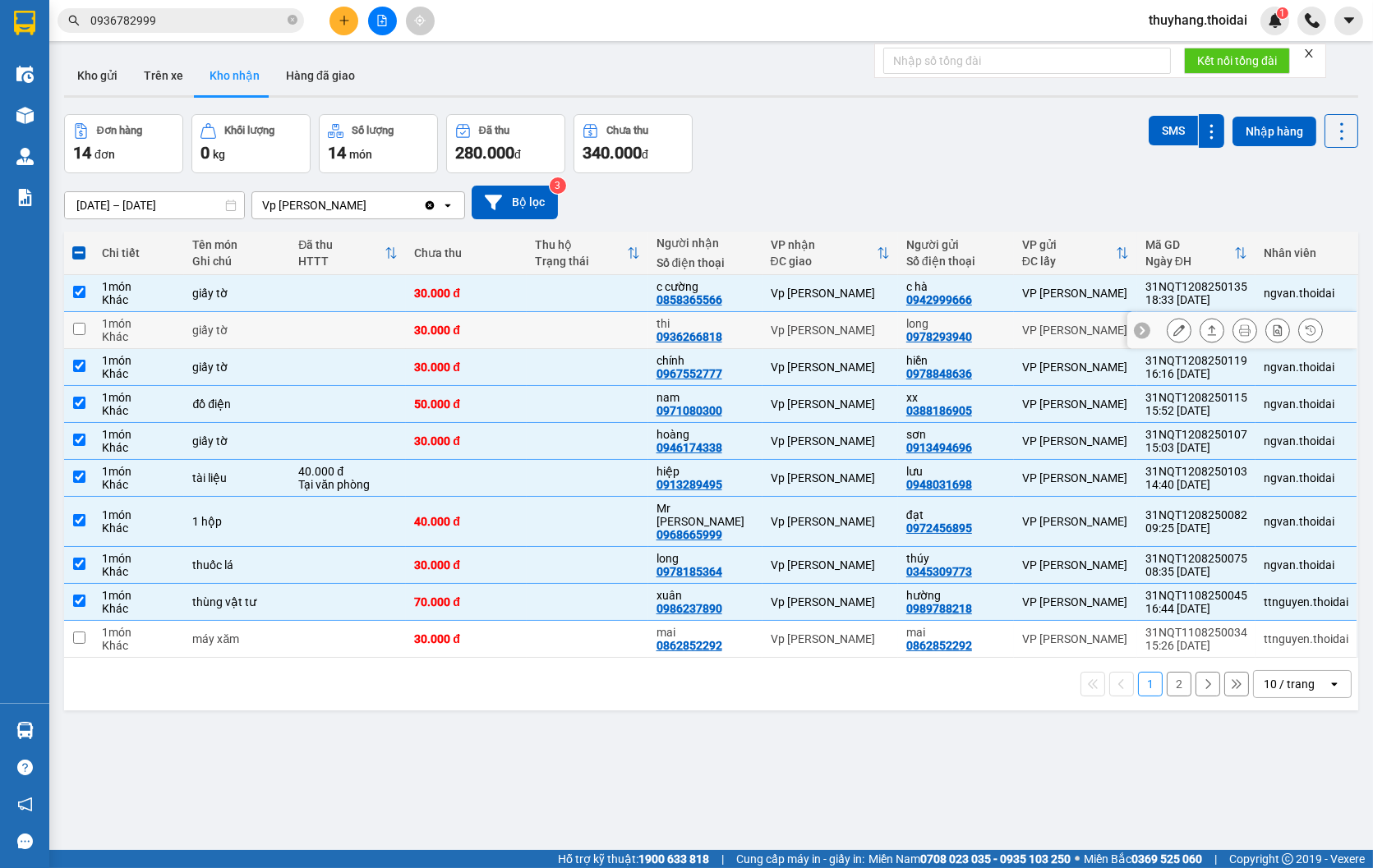
click at [562, 322] on td at bounding box center [586, 330] width 121 height 37
checkbox input "true"
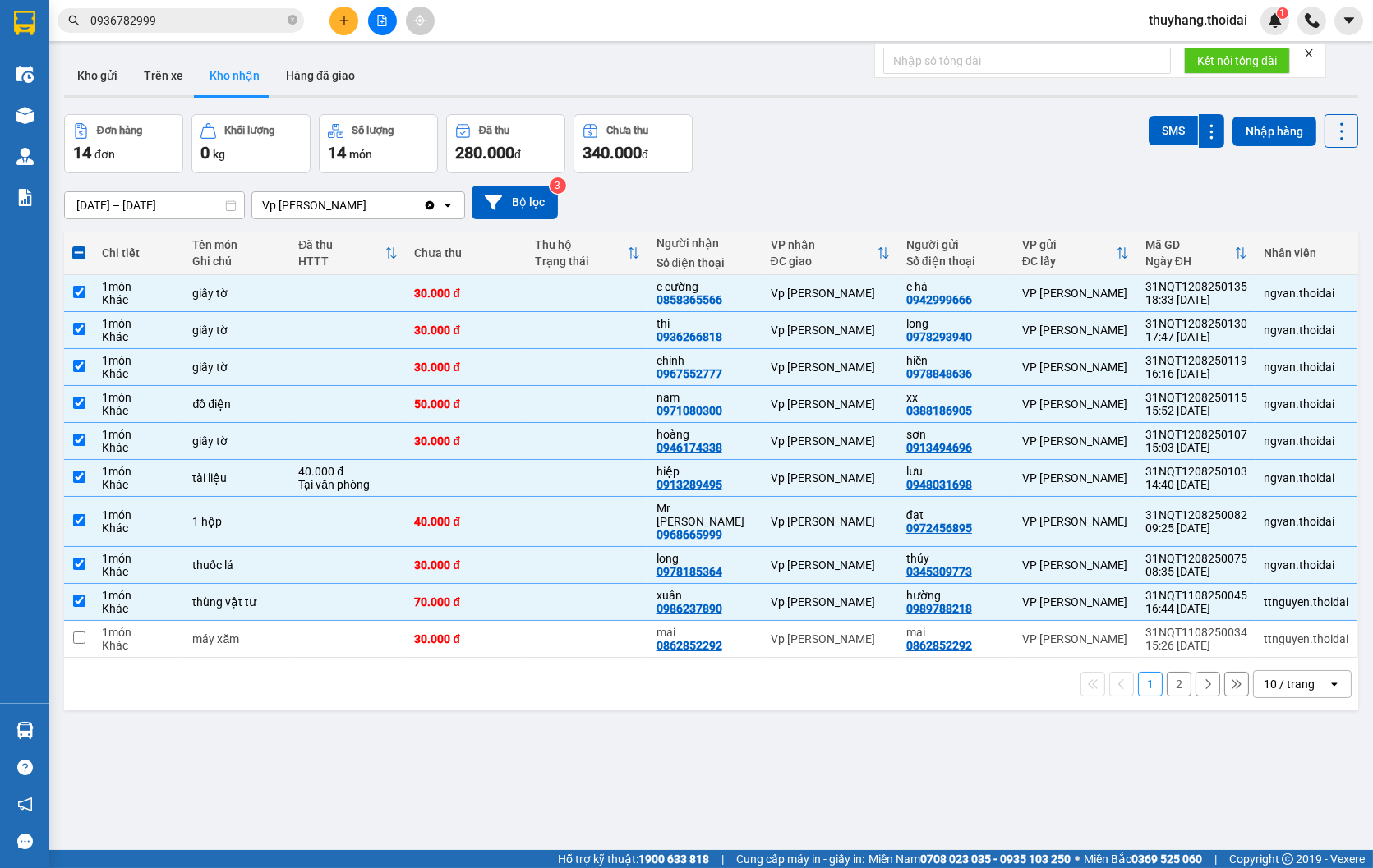
click at [79, 258] on span at bounding box center [79, 253] width 14 height 14
click at [79, 245] on input "checkbox" at bounding box center [79, 245] width 0 height 0
checkbox input "true"
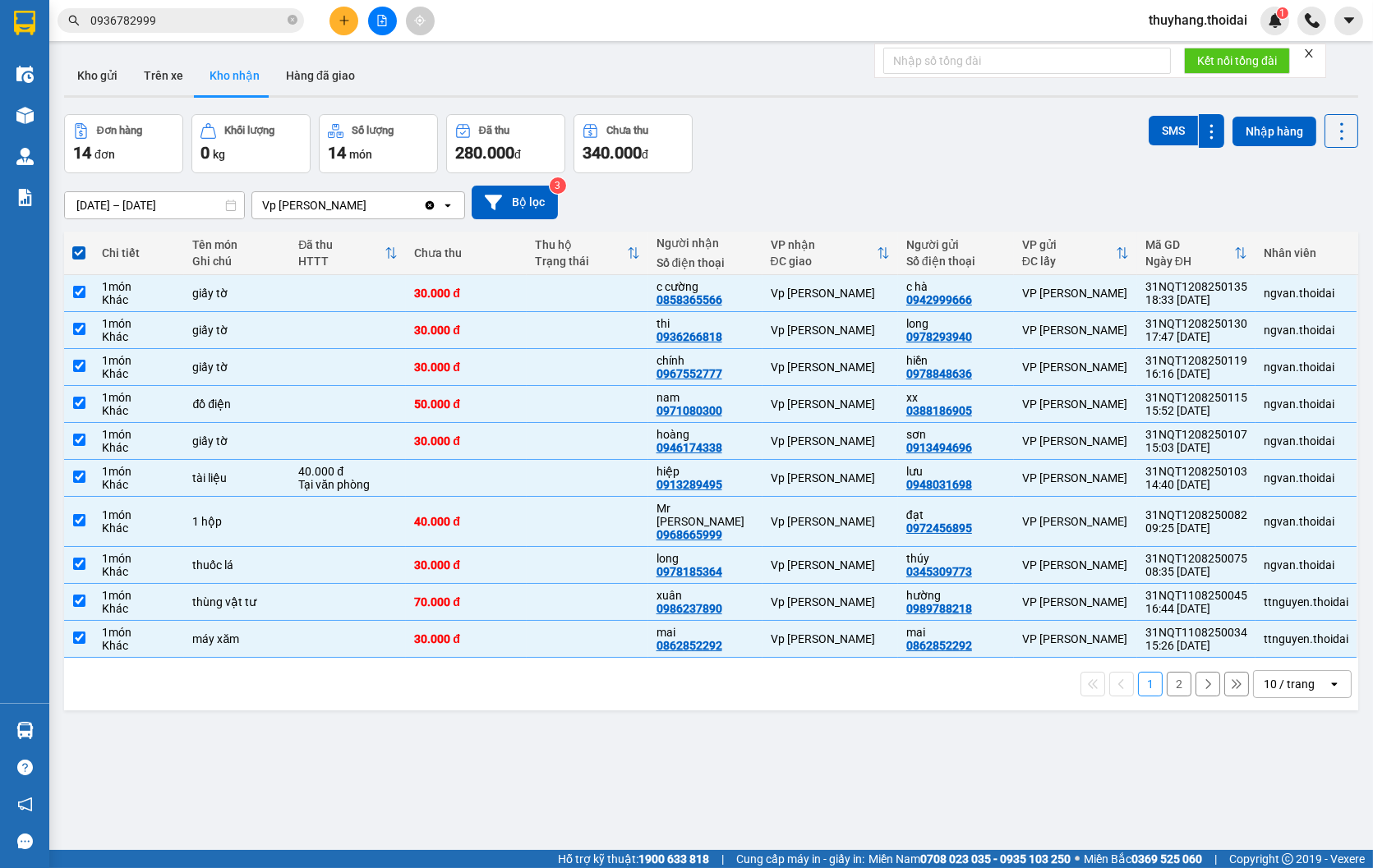
click at [79, 252] on span at bounding box center [79, 253] width 14 height 14
click at [79, 245] on input "checkbox" at bounding box center [79, 245] width 0 height 0
checkbox input "false"
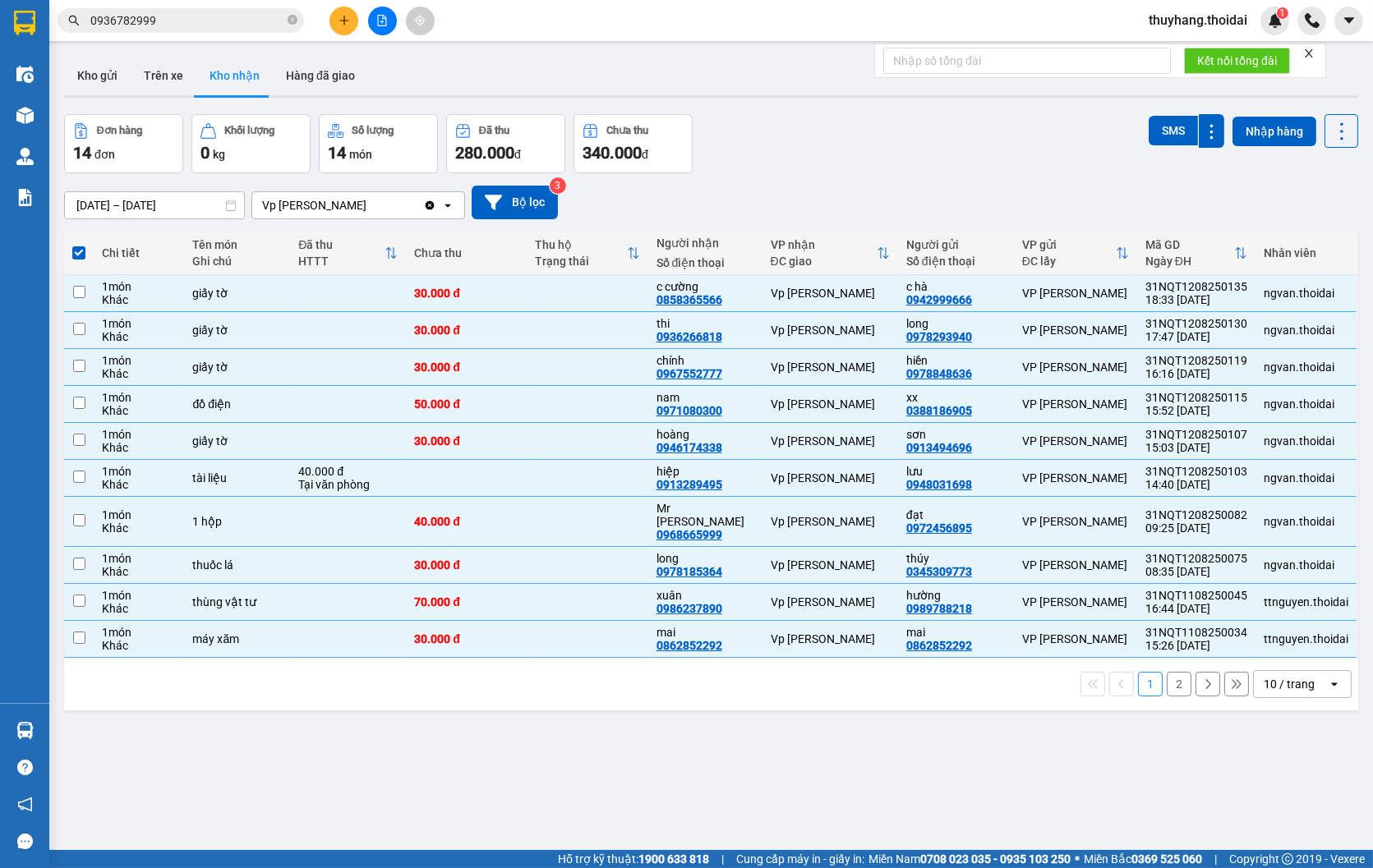
checkbox input "false"
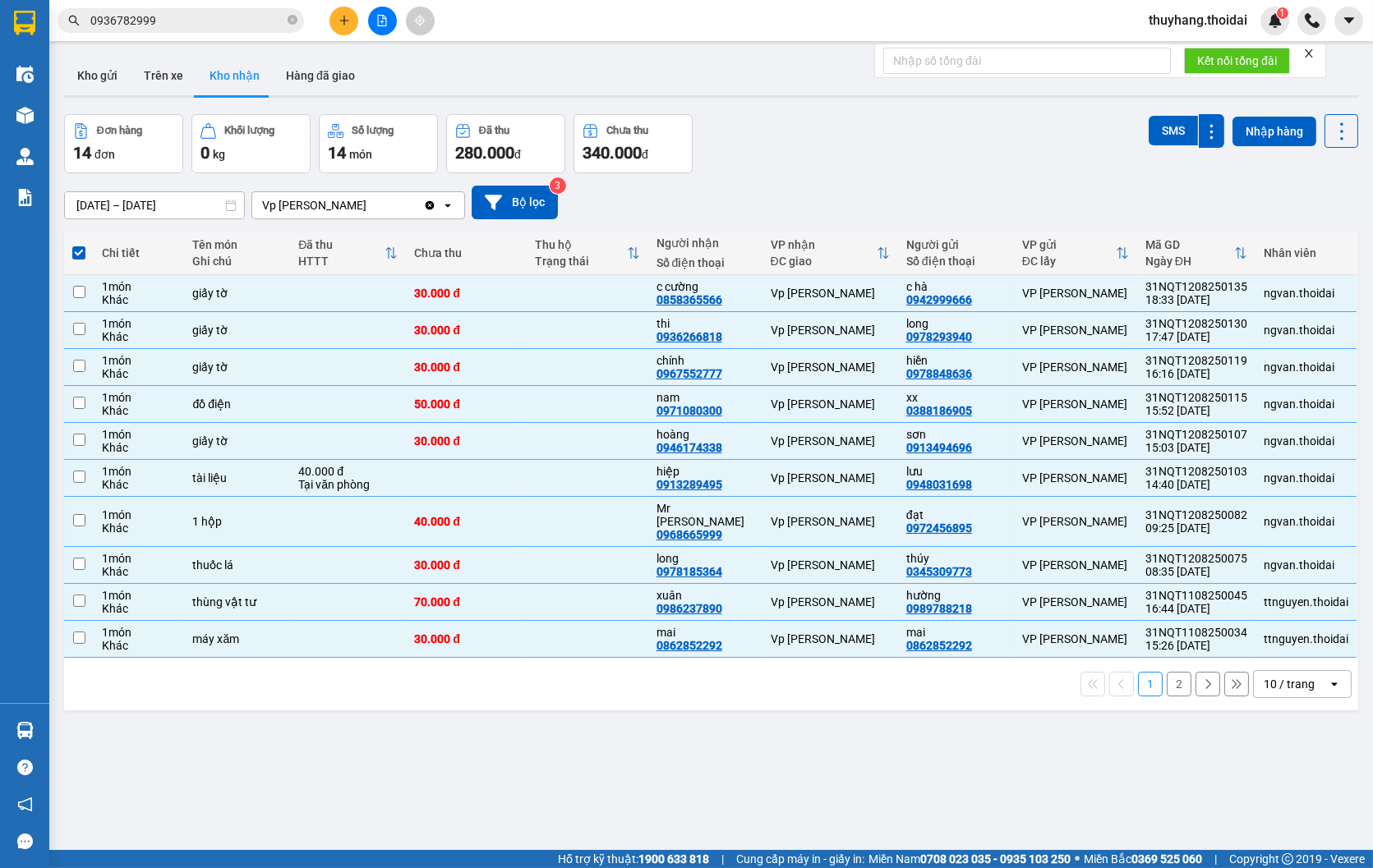
checkbox input "false"
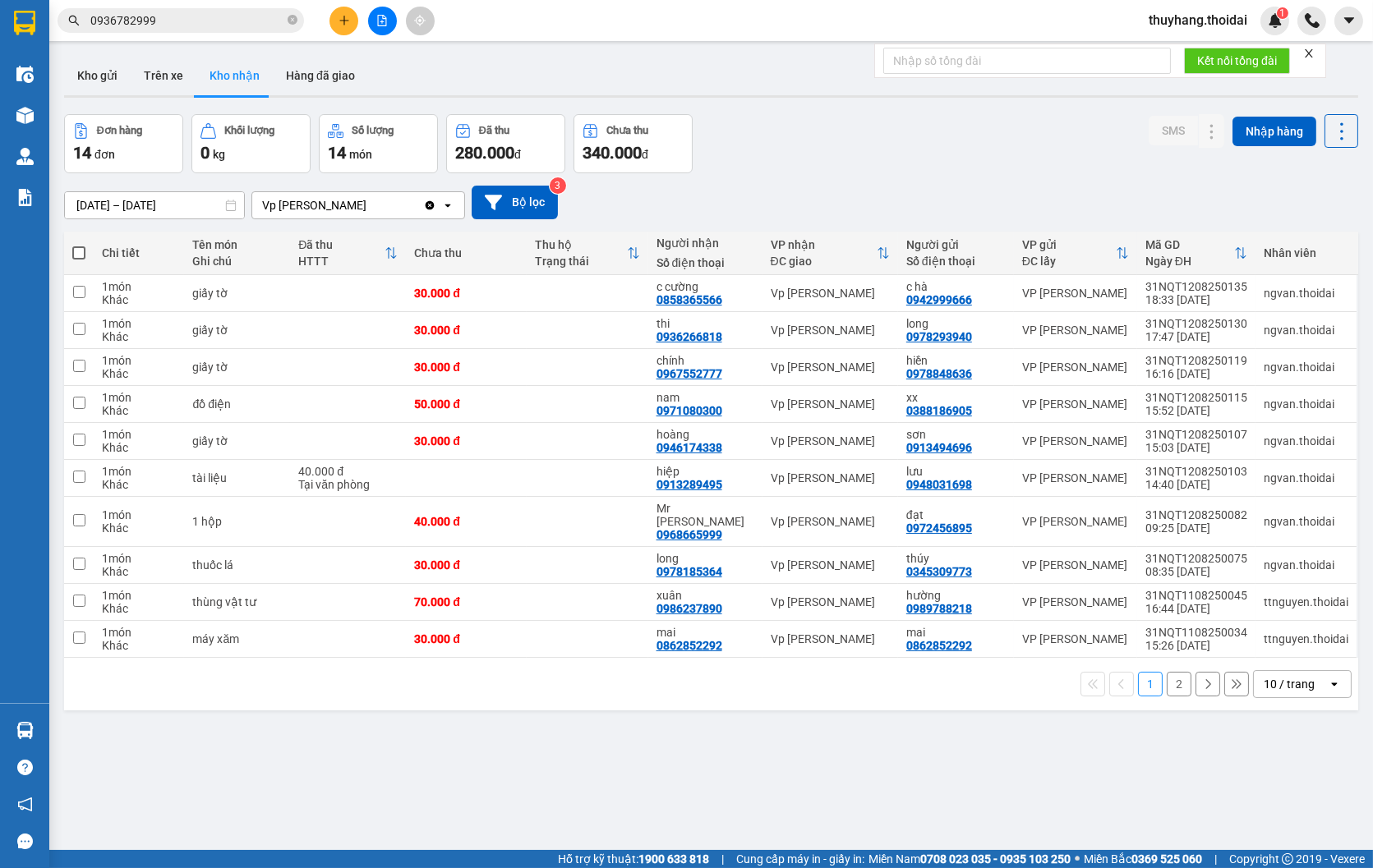
click at [79, 252] on span at bounding box center [79, 253] width 14 height 14
click at [79, 245] on input "checkbox" at bounding box center [79, 245] width 0 height 0
checkbox input "true"
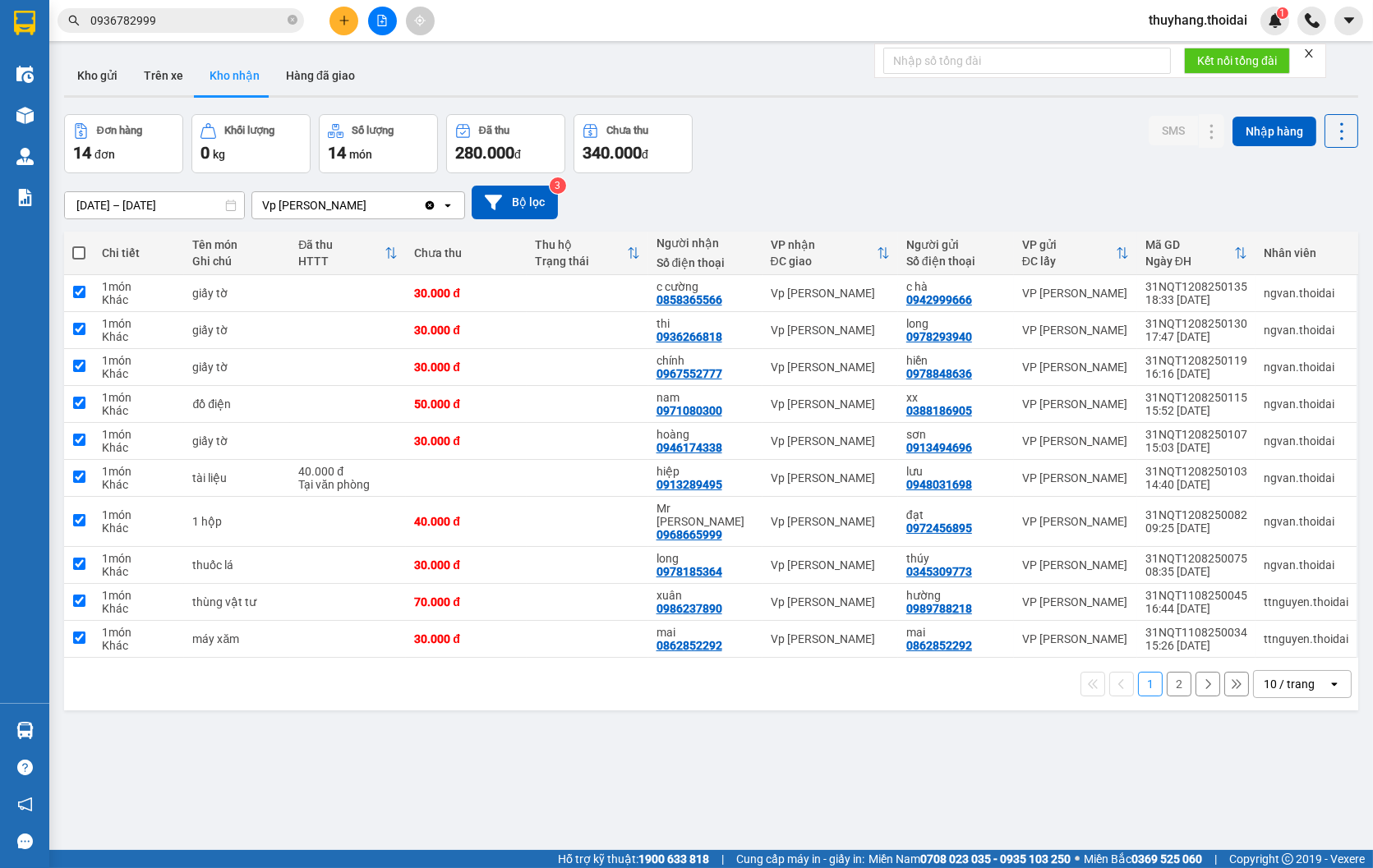
checkbox input "true"
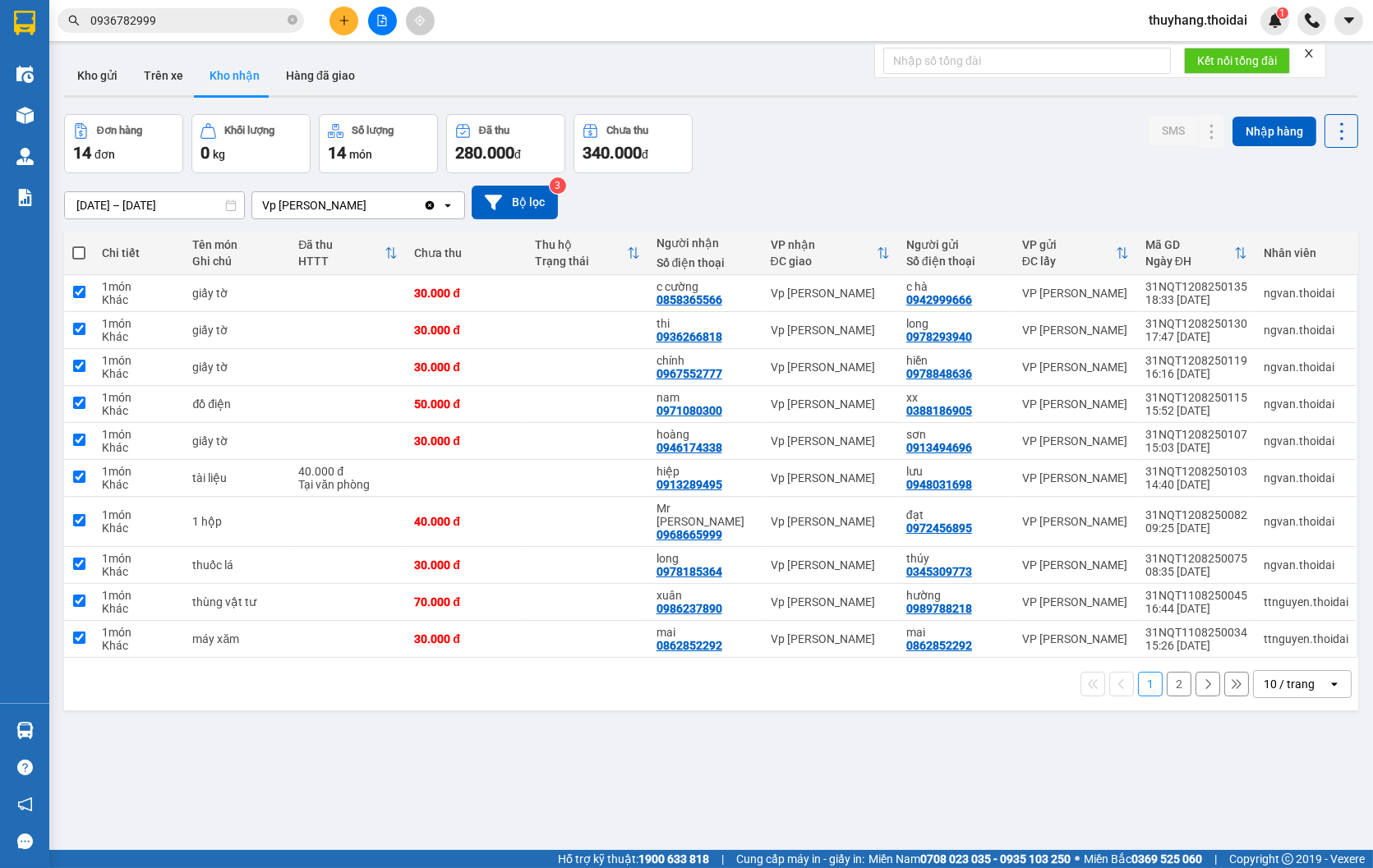
checkbox input "true"
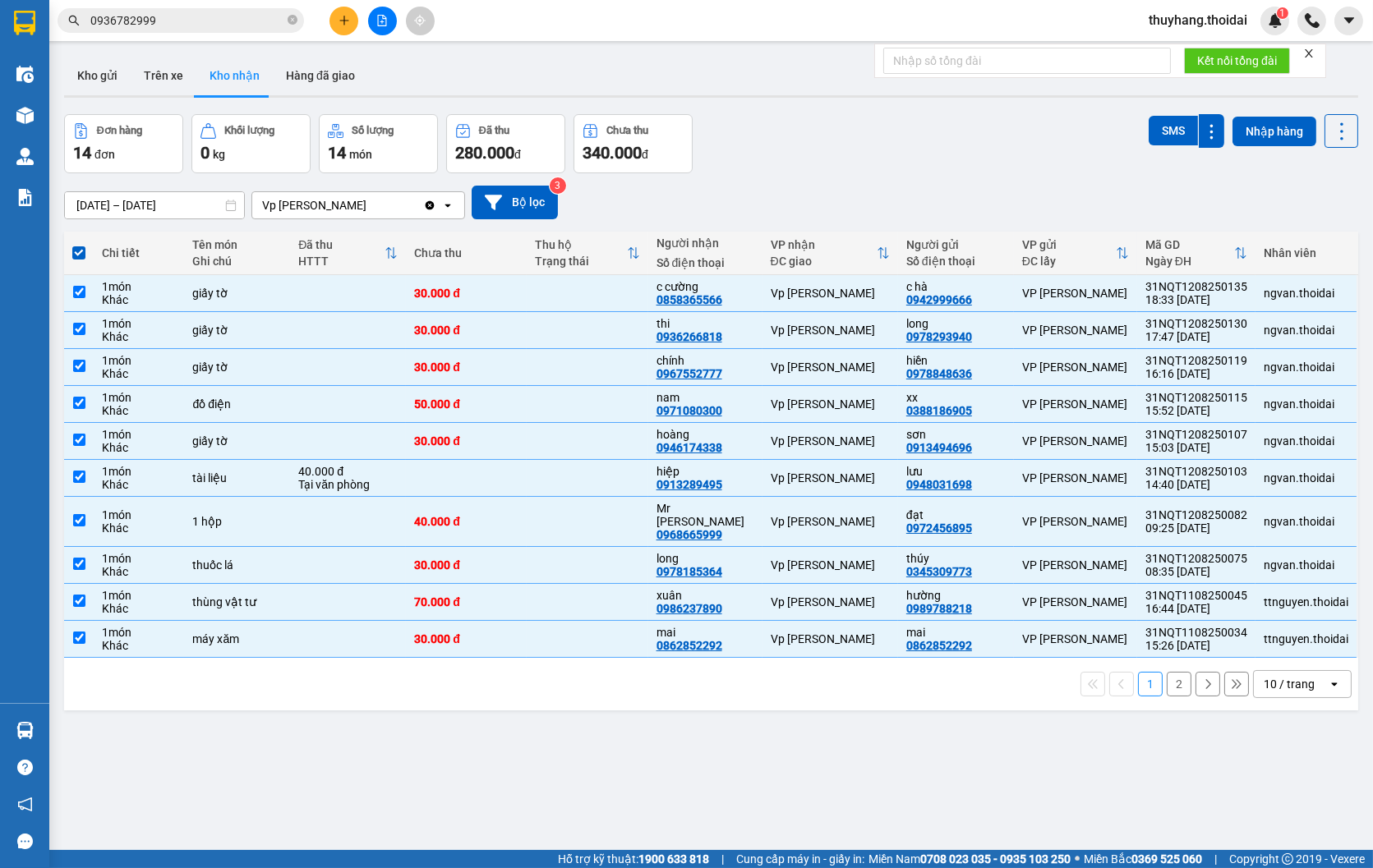
click at [79, 252] on span at bounding box center [79, 253] width 14 height 14
click at [79, 245] on input "checkbox" at bounding box center [79, 245] width 0 height 0
checkbox input "false"
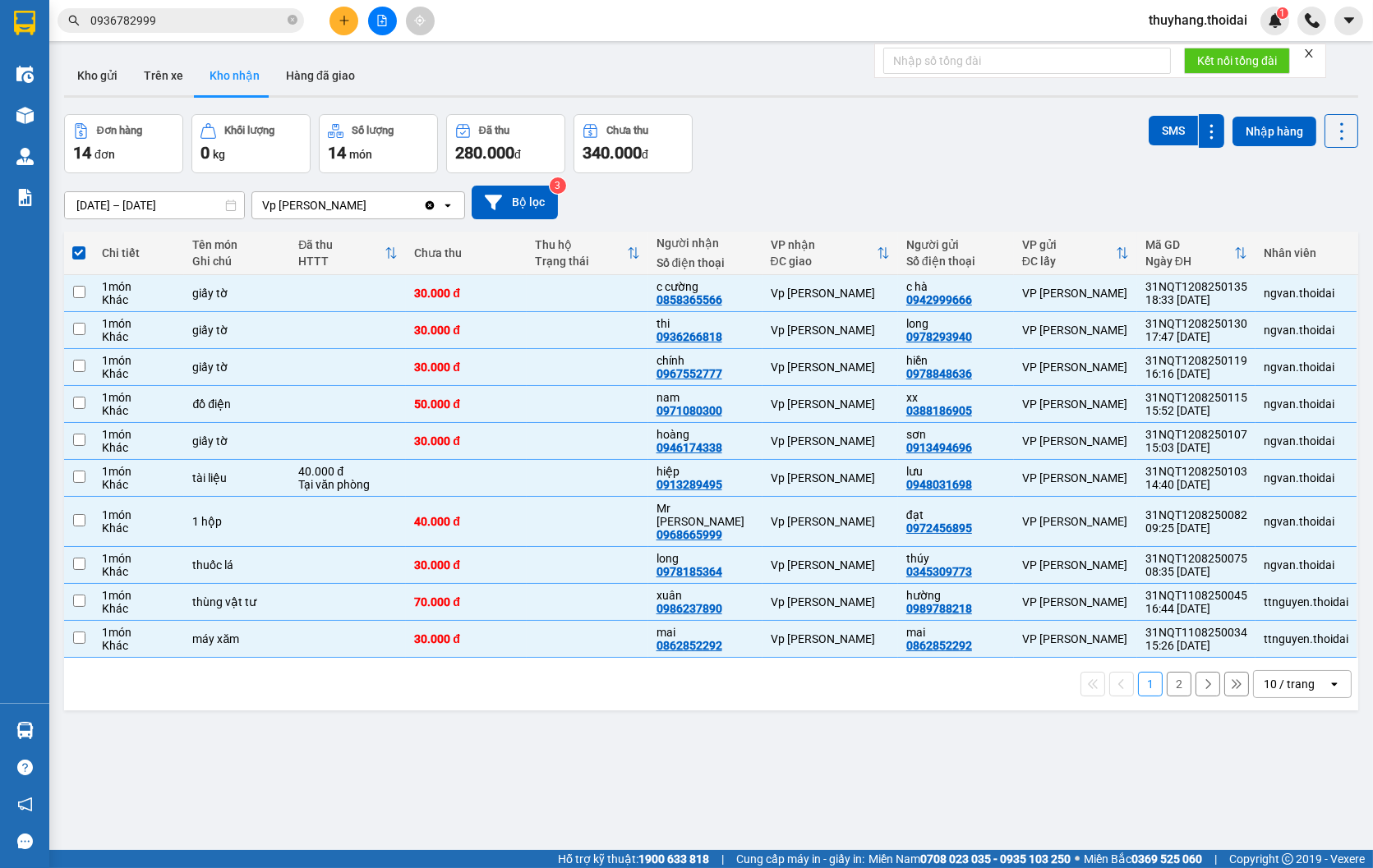
checkbox input "false"
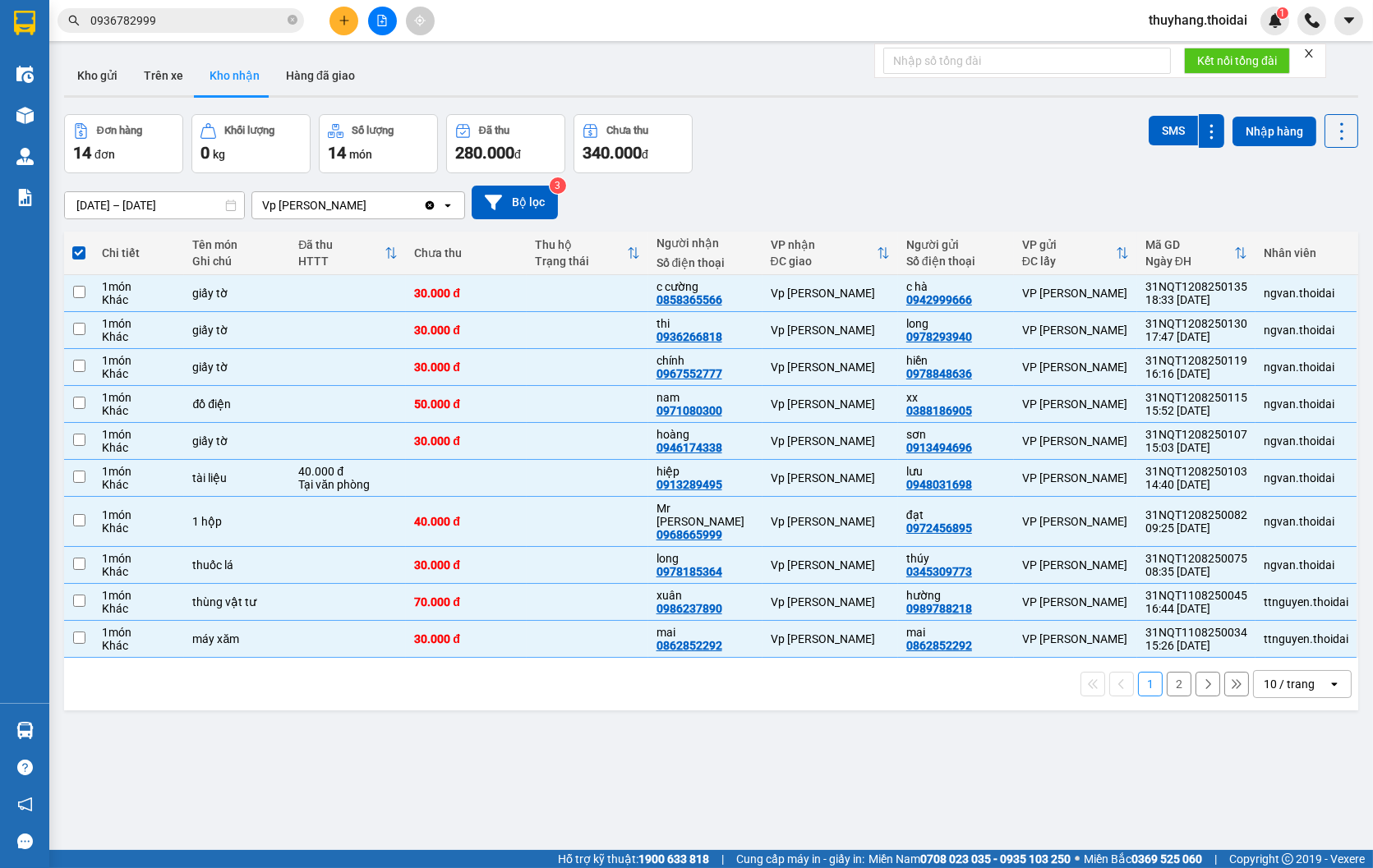
checkbox input "false"
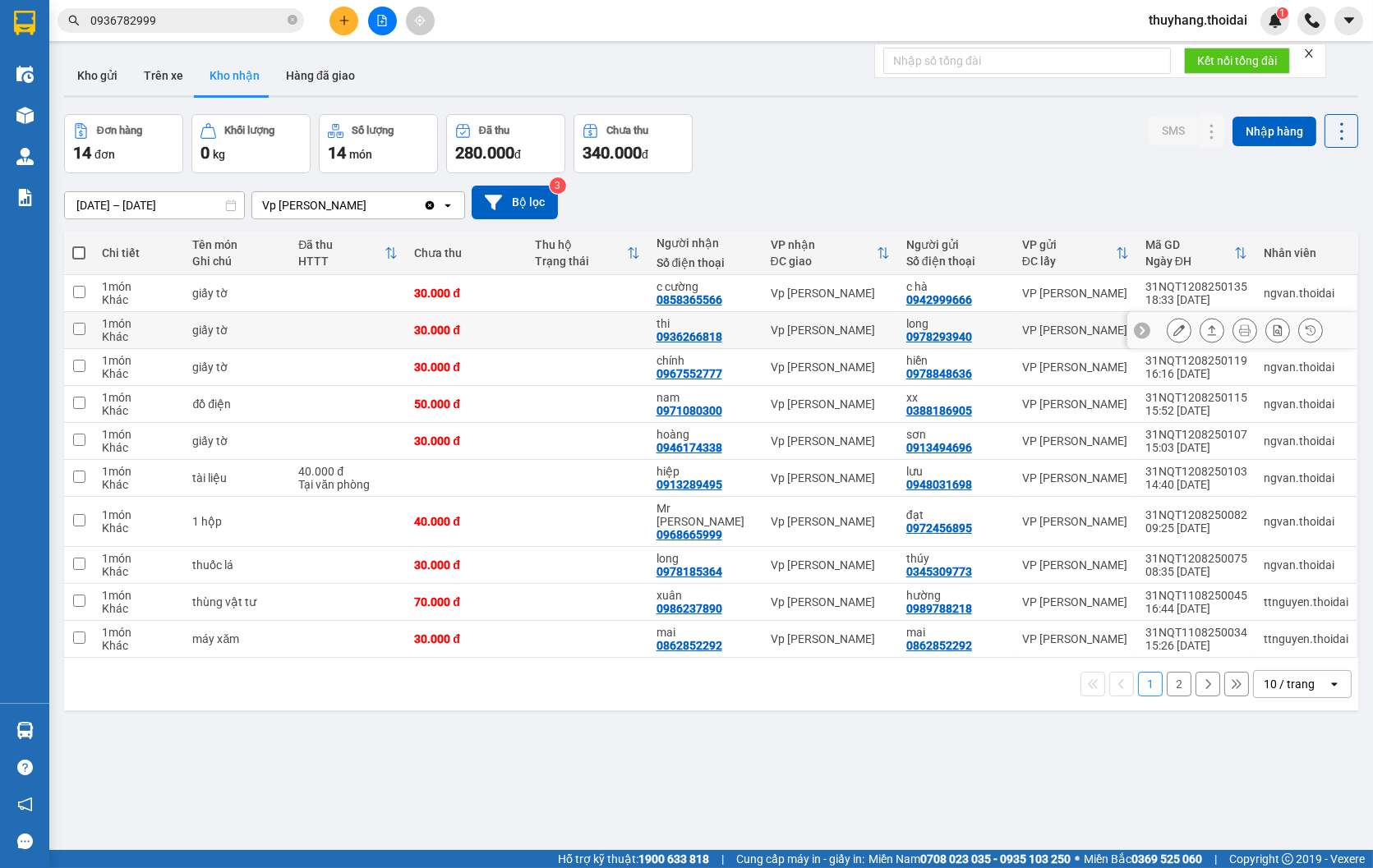
click at [771, 328] on div "Vp [PERSON_NAME]" at bounding box center [829, 330] width 119 height 14
checkbox input "true"
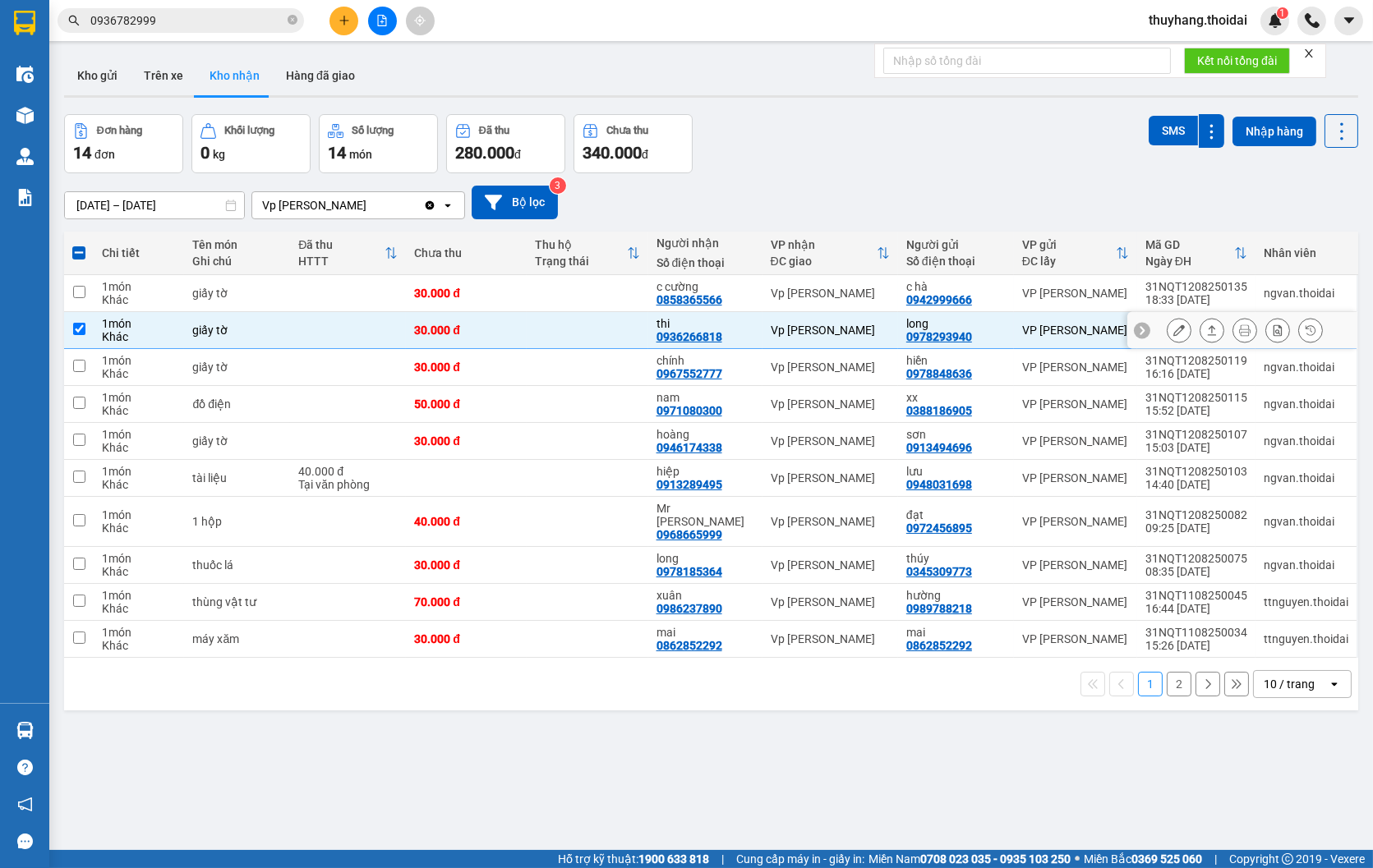
click at [1173, 331] on icon at bounding box center [1179, 330] width 12 height 12
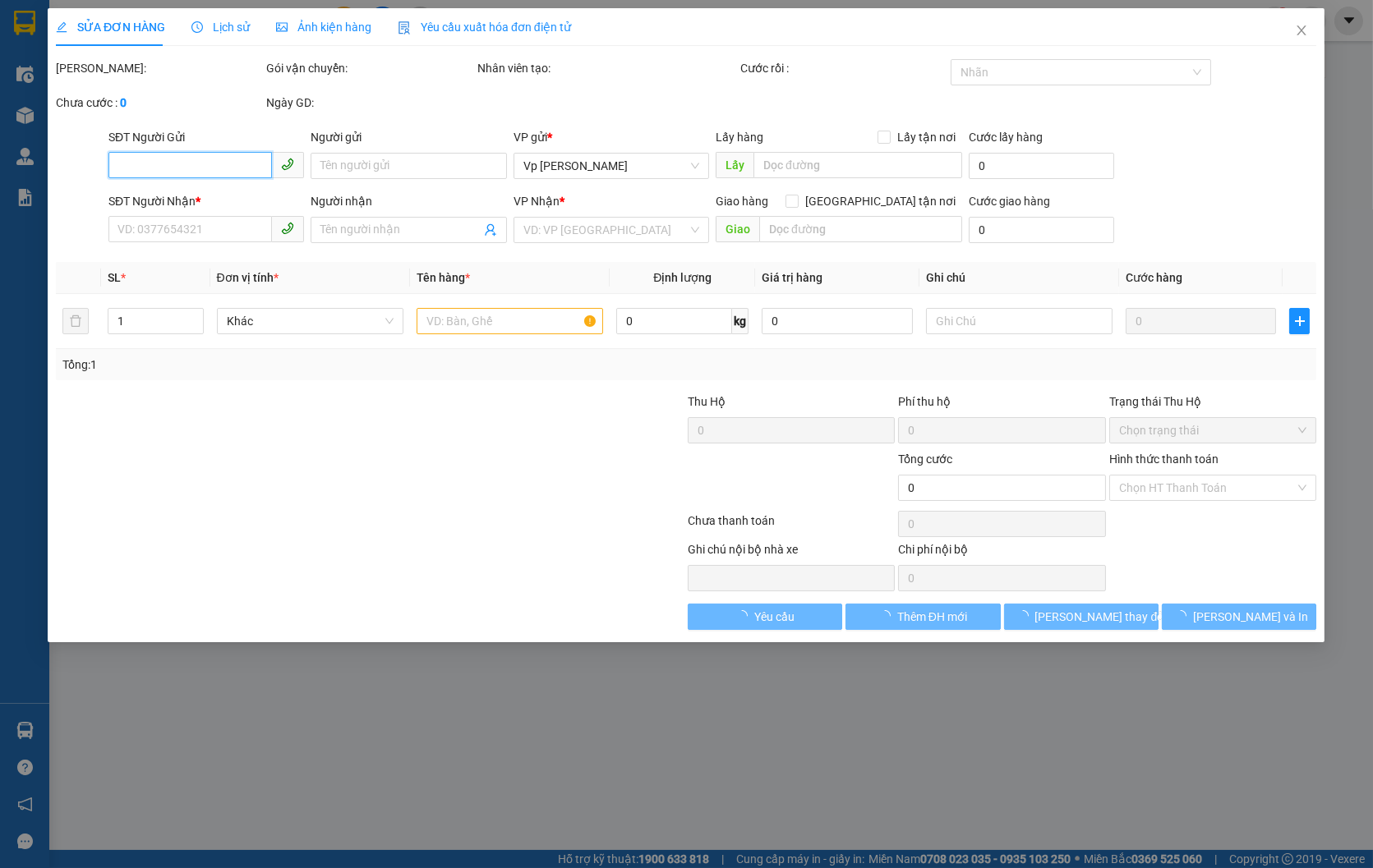
type input "0978293940"
type input "long"
type input "0936266818"
type input "thi"
type input "30.000"
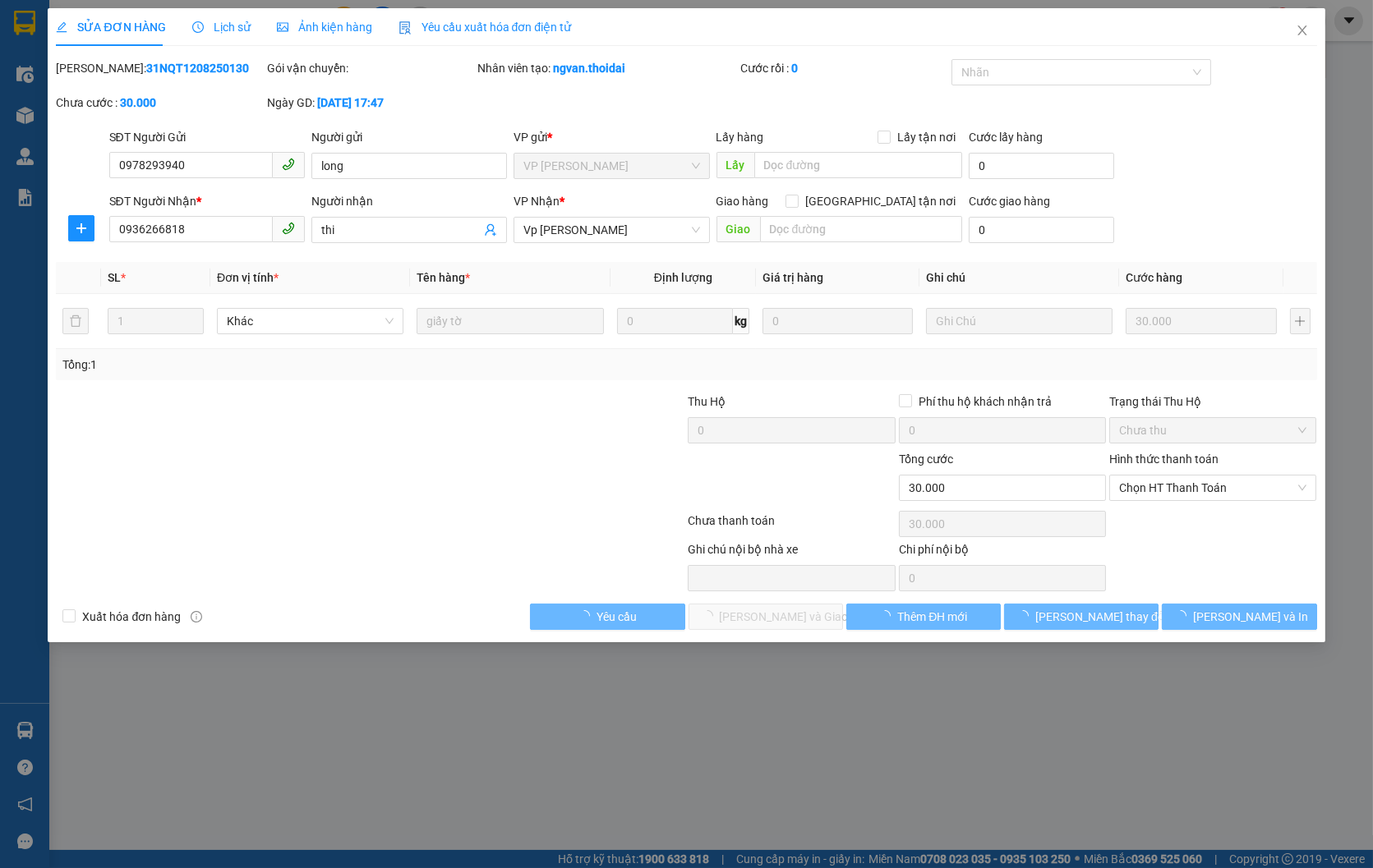
click at [216, 21] on span "Lịch sử" at bounding box center [221, 27] width 58 height 14
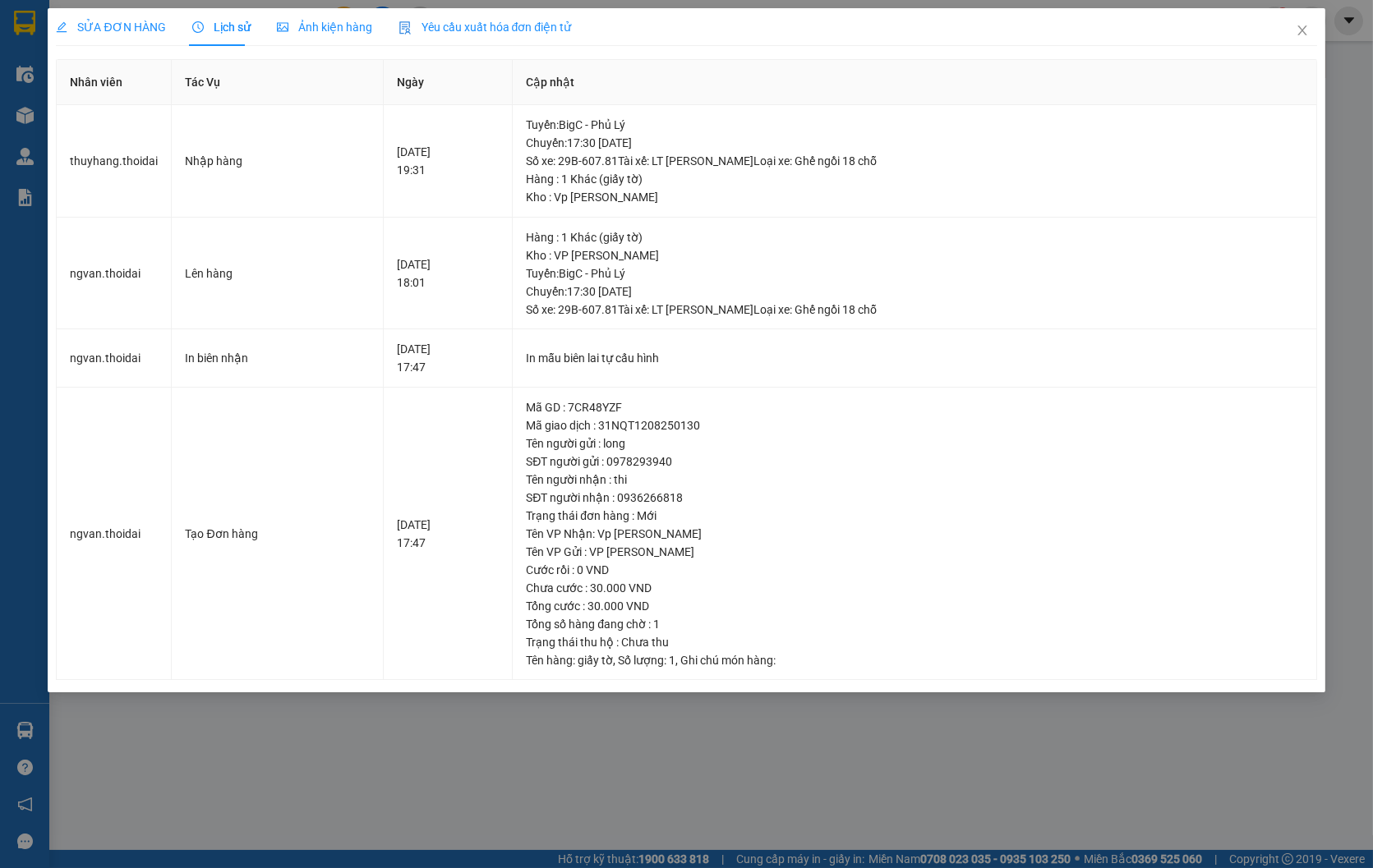
drag, startPoint x: 136, startPoint y: 38, endPoint x: 635, endPoint y: 187, distance: 520.8
click at [136, 37] on div "SỬA ĐƠN HÀNG" at bounding box center [110, 27] width 109 height 38
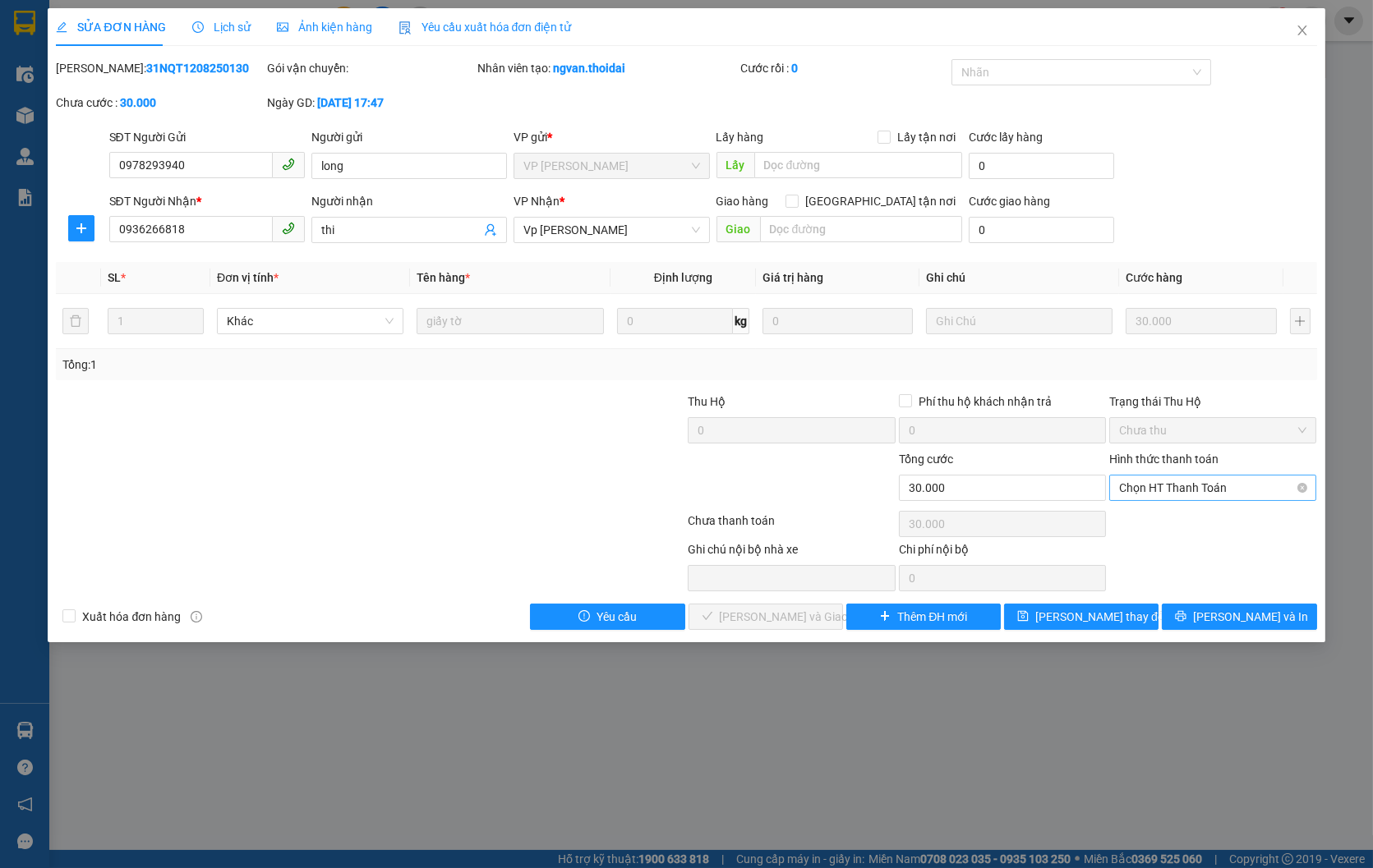
click at [1176, 491] on span "Chọn HT Thanh Toán" at bounding box center [1213, 489] width 187 height 25
click at [1187, 520] on div "Tại văn phòng" at bounding box center [1213, 520] width 187 height 18
type input "0"
click at [787, 613] on span "[PERSON_NAME] và Giao hàng" at bounding box center [798, 617] width 157 height 18
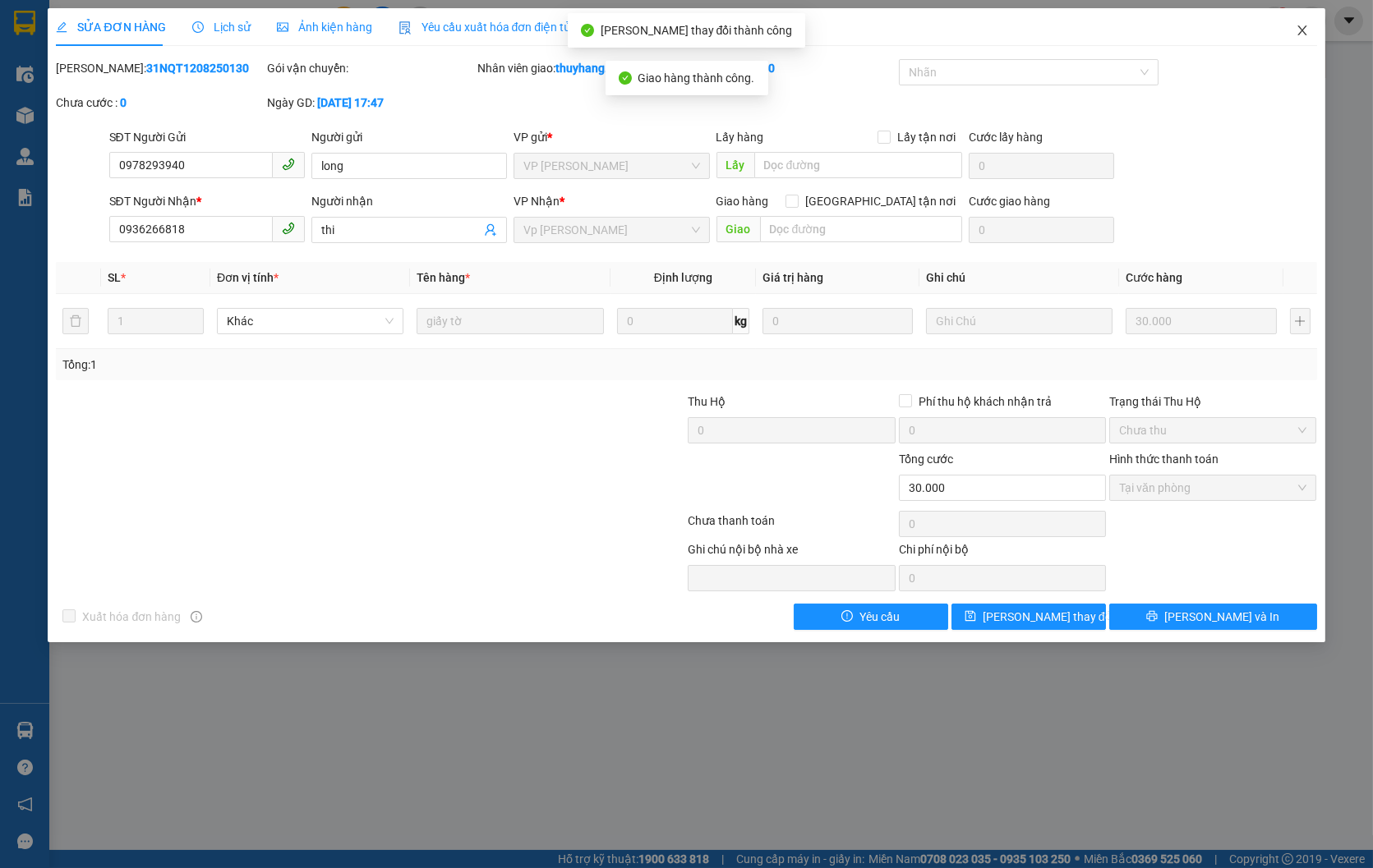
click at [1304, 28] on icon "close" at bounding box center [1301, 30] width 9 height 10
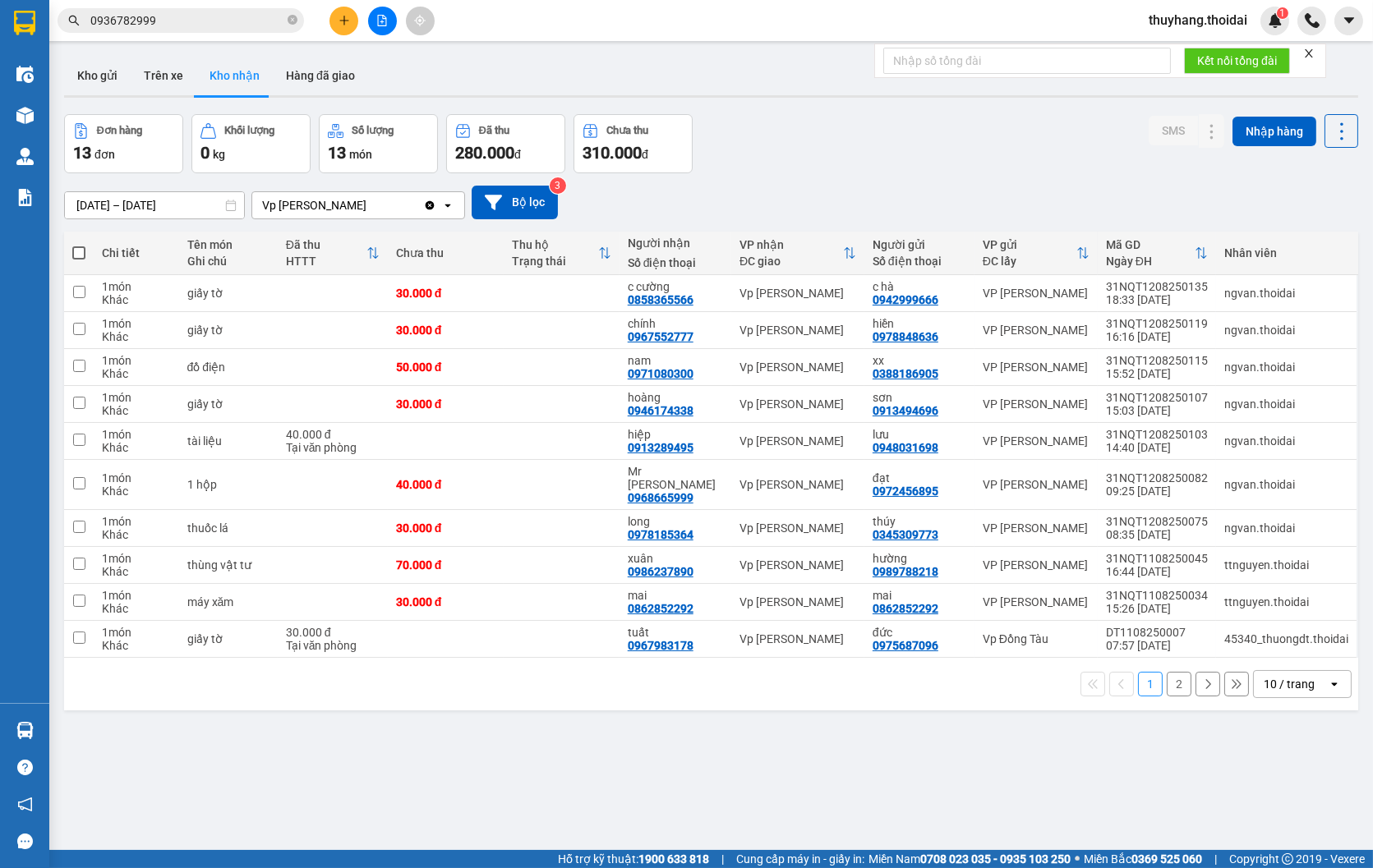
click at [1222, 26] on span "thuyhang.thoidai" at bounding box center [1197, 19] width 125 height 20
click at [1184, 50] on span "Đăng xuất" at bounding box center [1204, 50] width 92 height 18
